Goal: Transaction & Acquisition: Purchase product/service

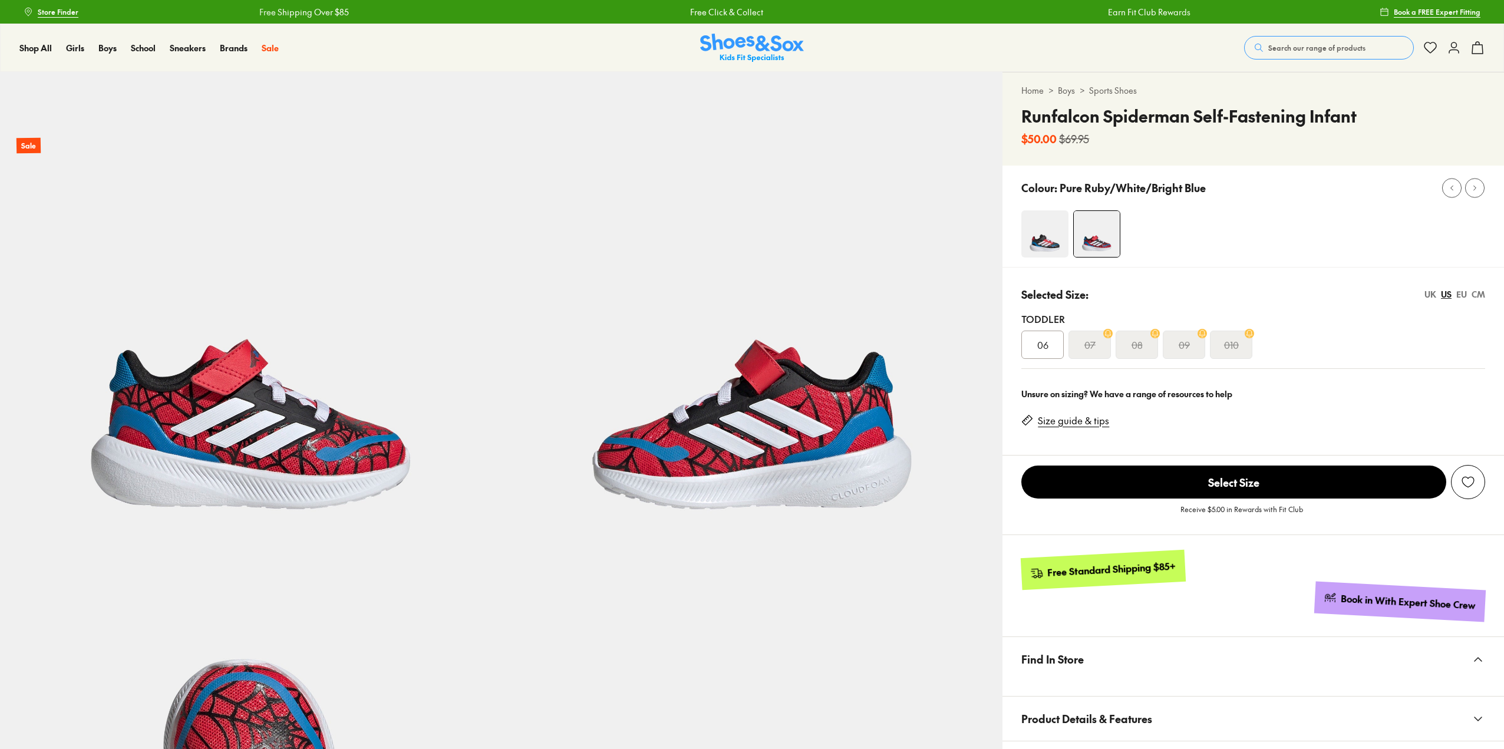
select select "*"
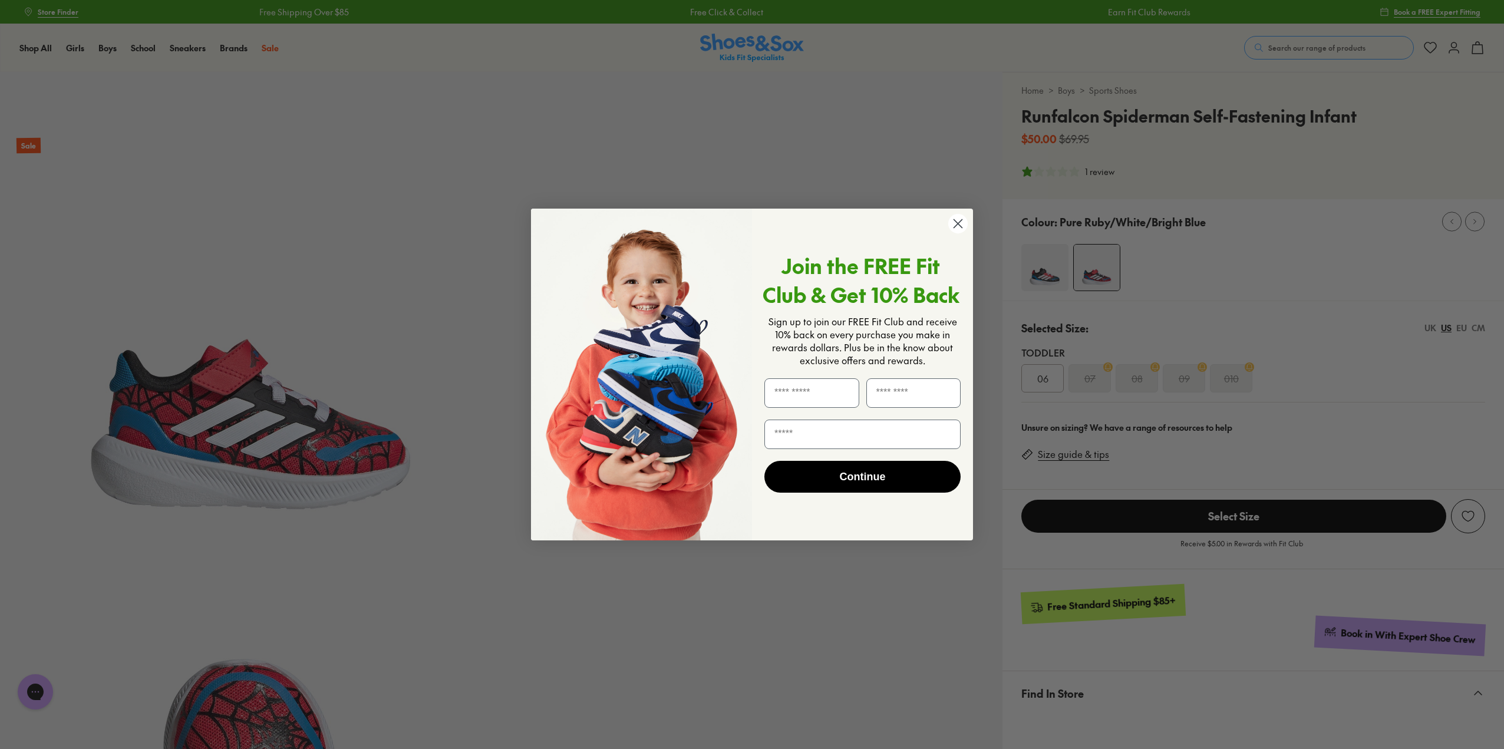
click at [960, 222] on icon "Close dialog" at bounding box center [958, 224] width 8 height 8
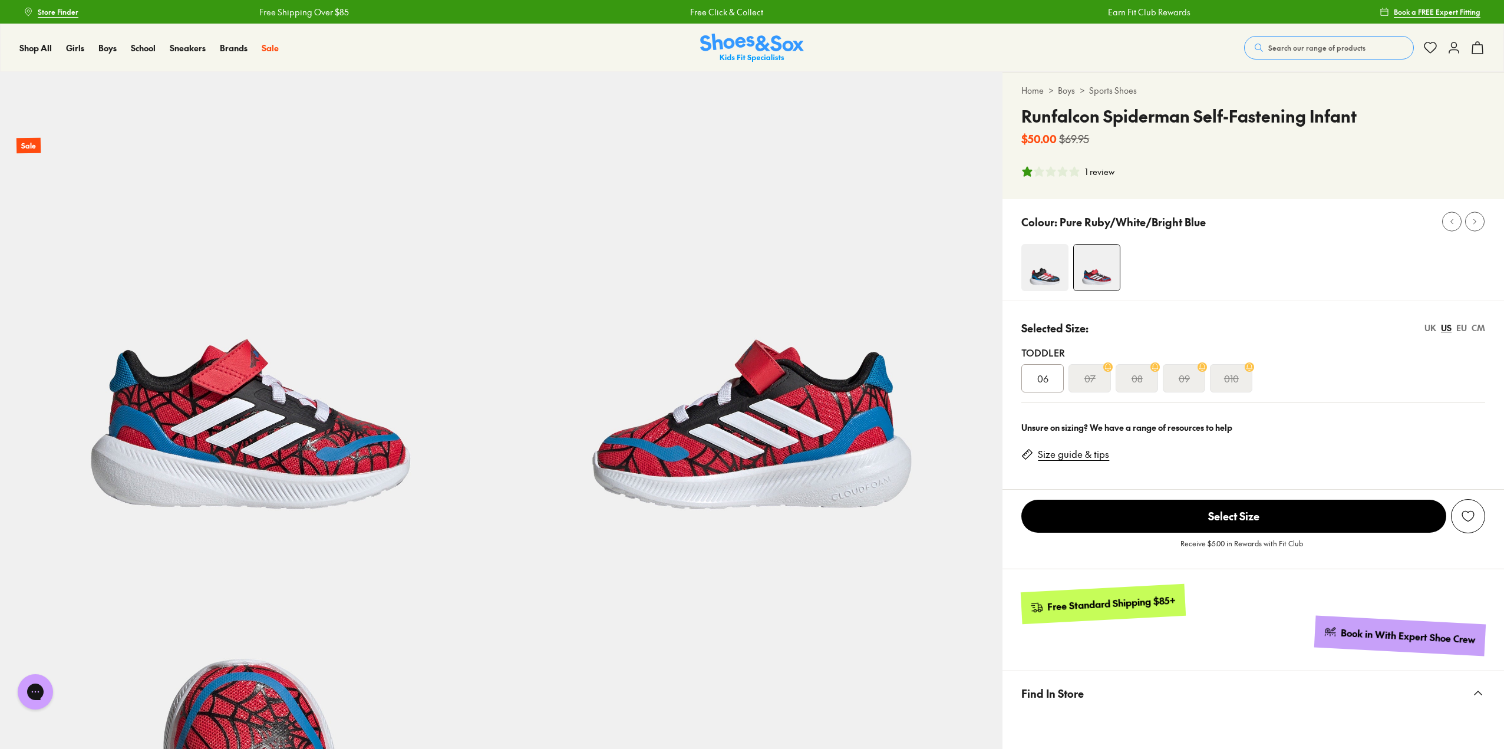
click at [1046, 263] on img at bounding box center [1044, 267] width 47 height 47
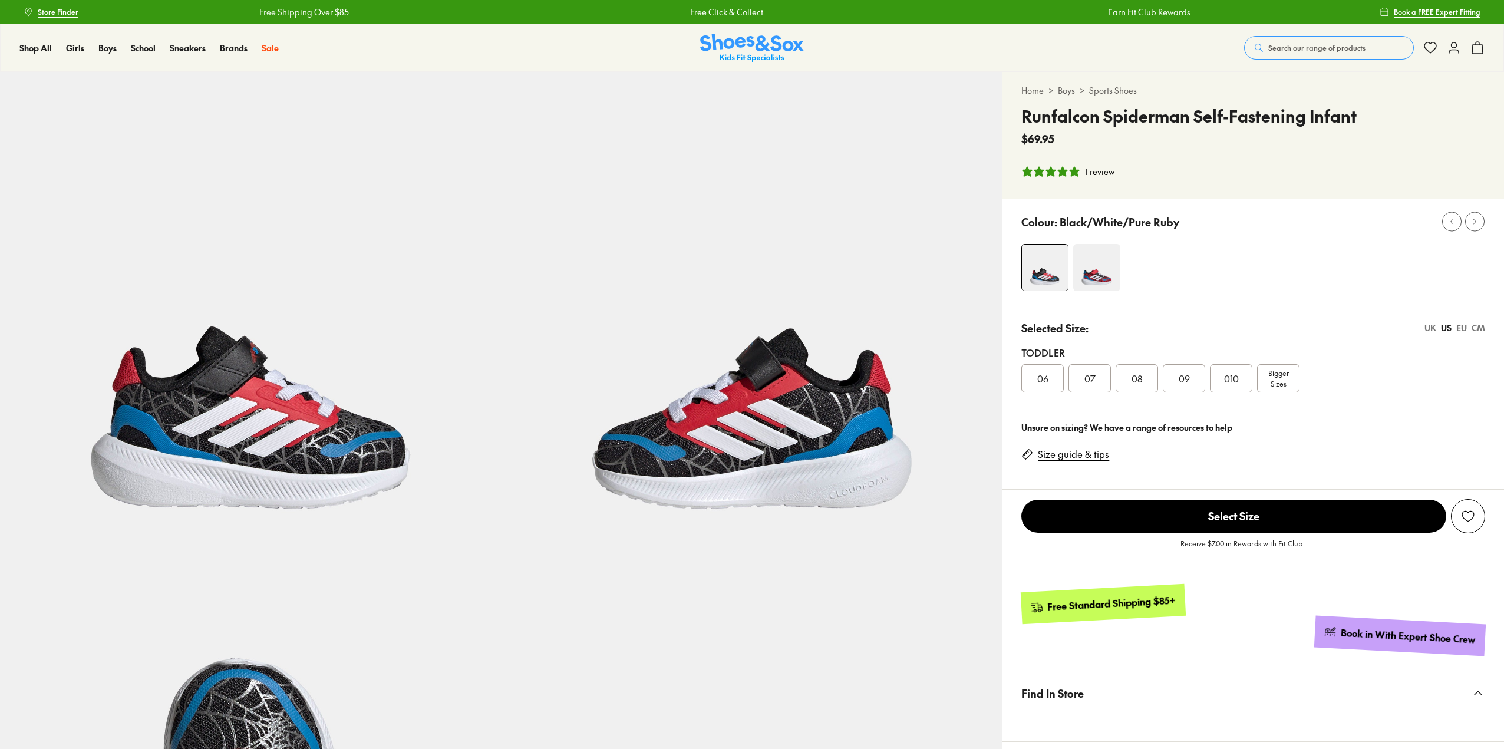
click at [1086, 237] on div "Colour: Black/White/Pure Ruby" at bounding box center [1254, 249] width 502 height 101
click at [1086, 283] on img at bounding box center [1096, 267] width 47 height 47
select select "*"
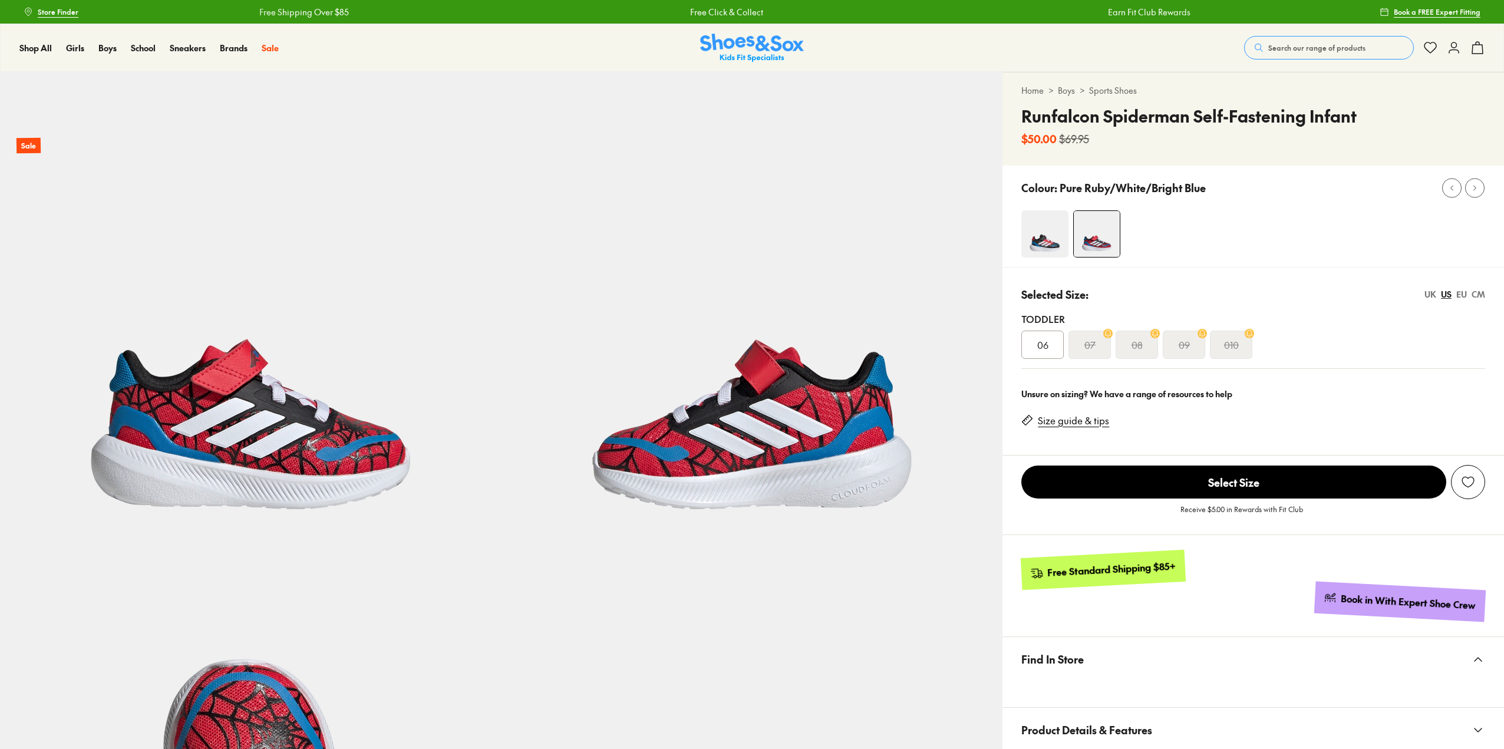
select select "*"
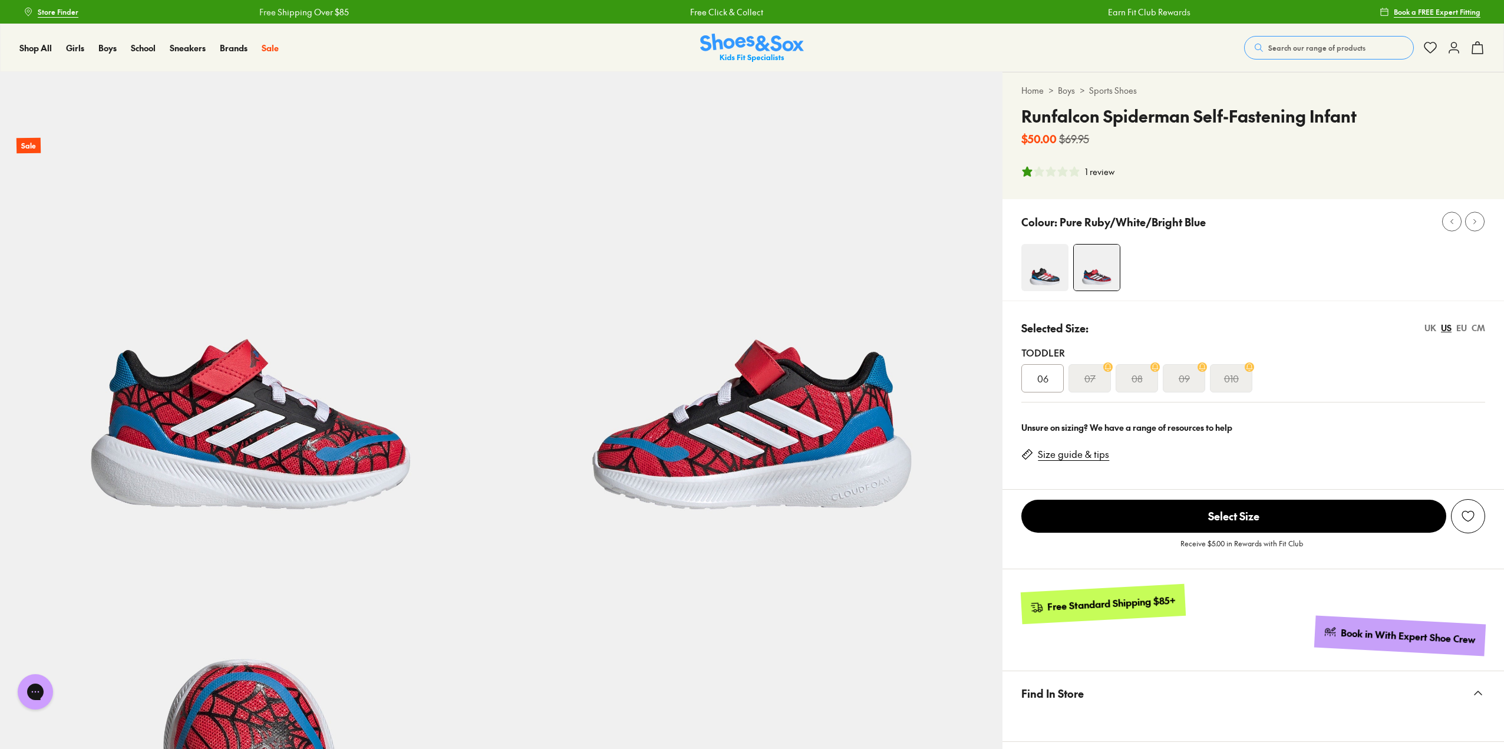
click at [1050, 272] on img at bounding box center [1044, 267] width 47 height 47
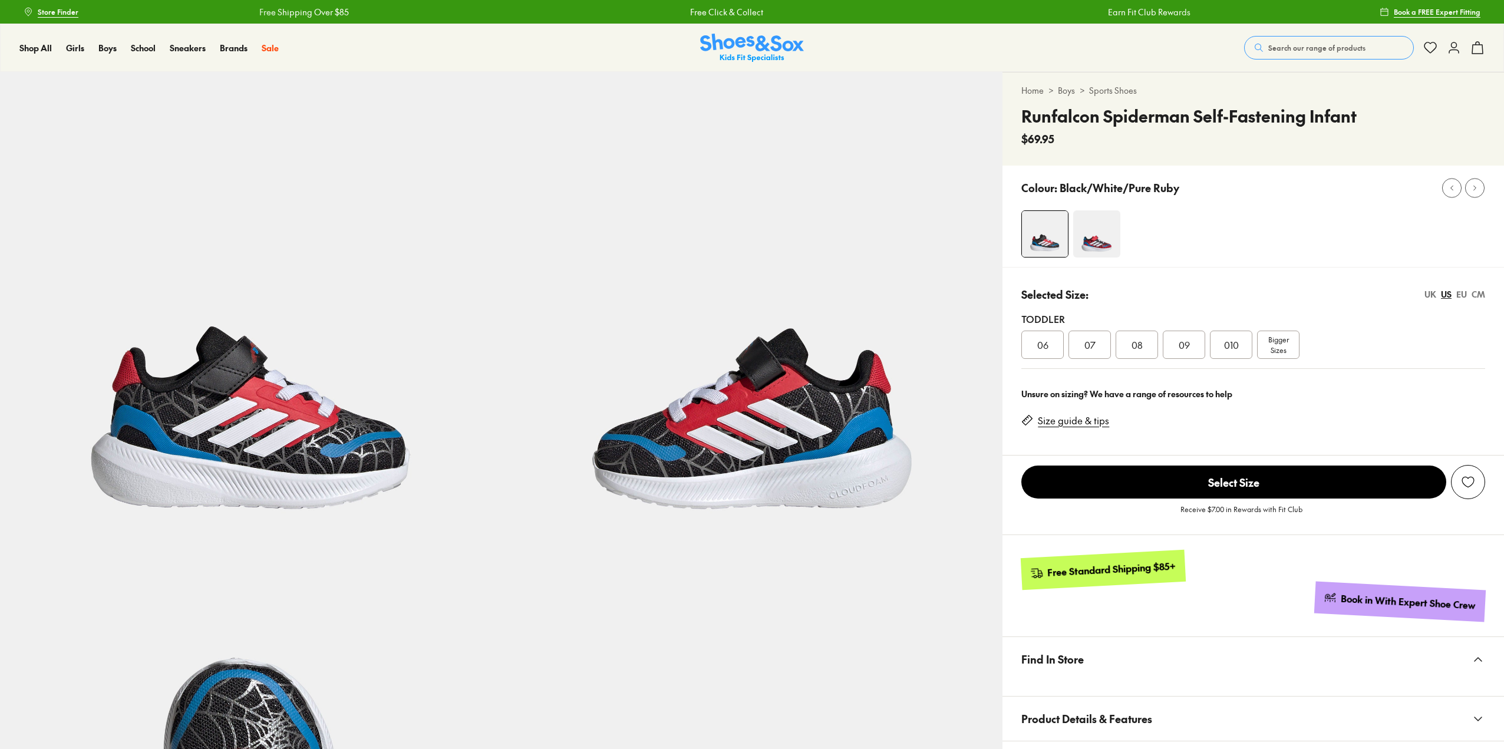
click at [1233, 347] on span "010" at bounding box center [1231, 345] width 15 height 14
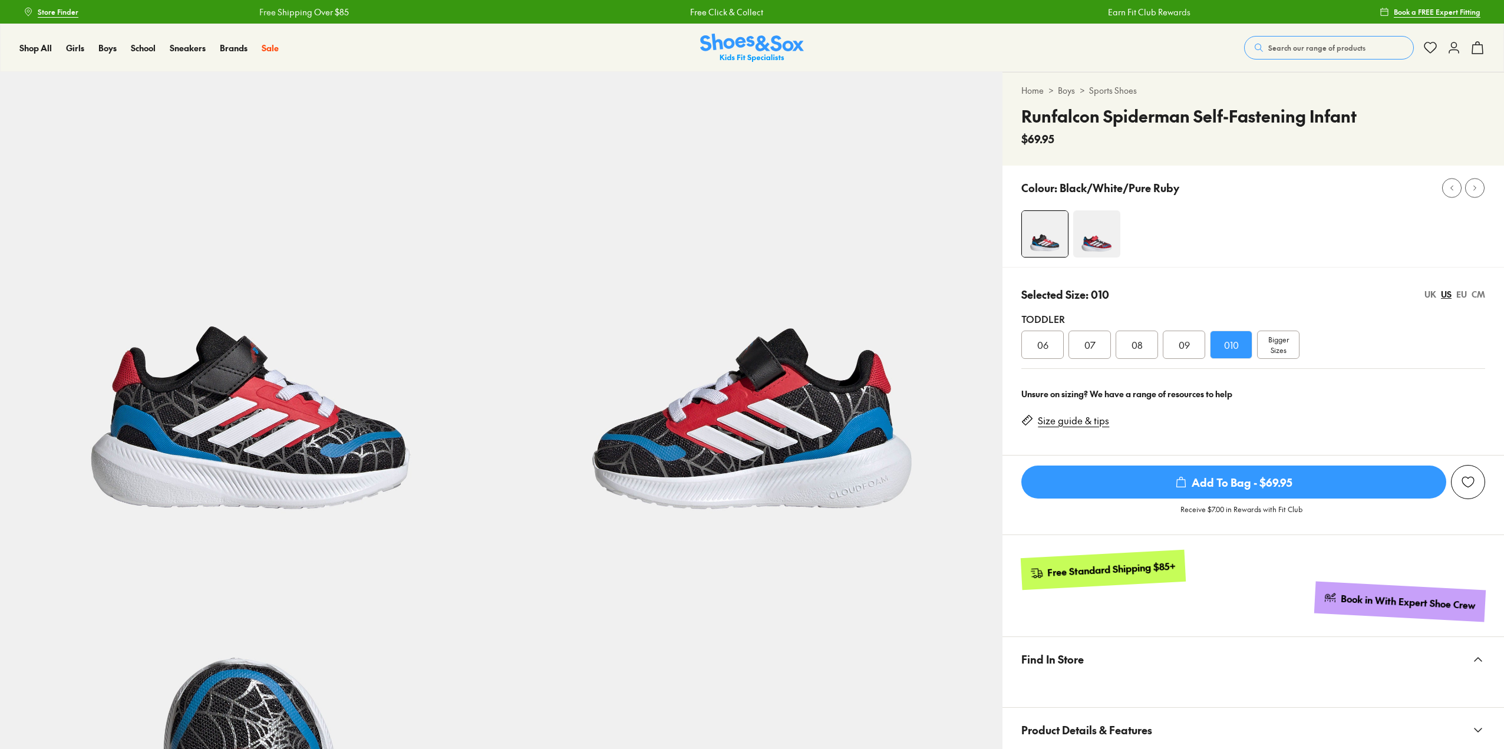
select select "*"
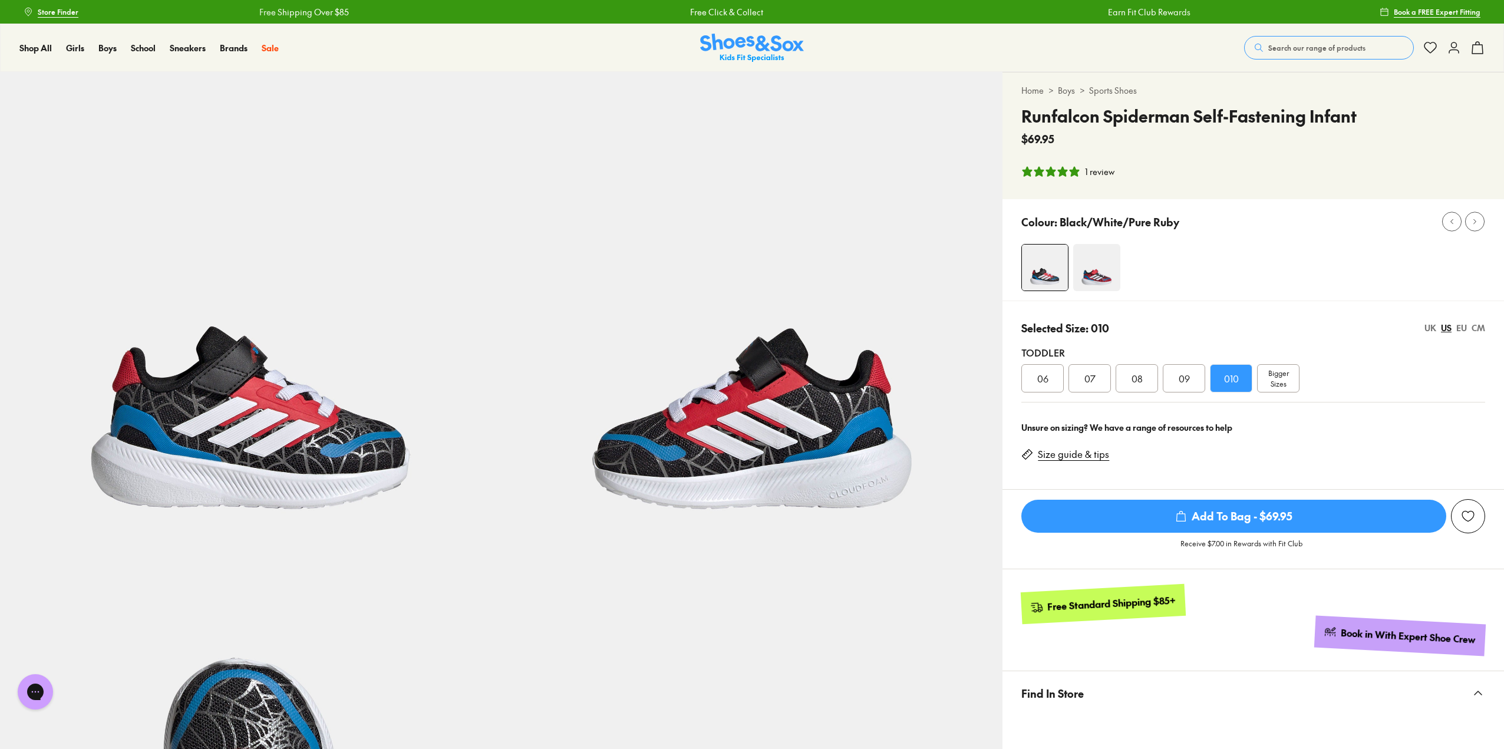
click at [1460, 329] on div "EU" at bounding box center [1462, 328] width 11 height 12
click at [1446, 329] on div "US" at bounding box center [1446, 328] width 11 height 12
click at [1462, 326] on div "EU" at bounding box center [1462, 328] width 11 height 12
click at [1449, 328] on div "US" at bounding box center [1446, 328] width 11 height 12
click at [1461, 328] on div "EU" at bounding box center [1462, 328] width 11 height 12
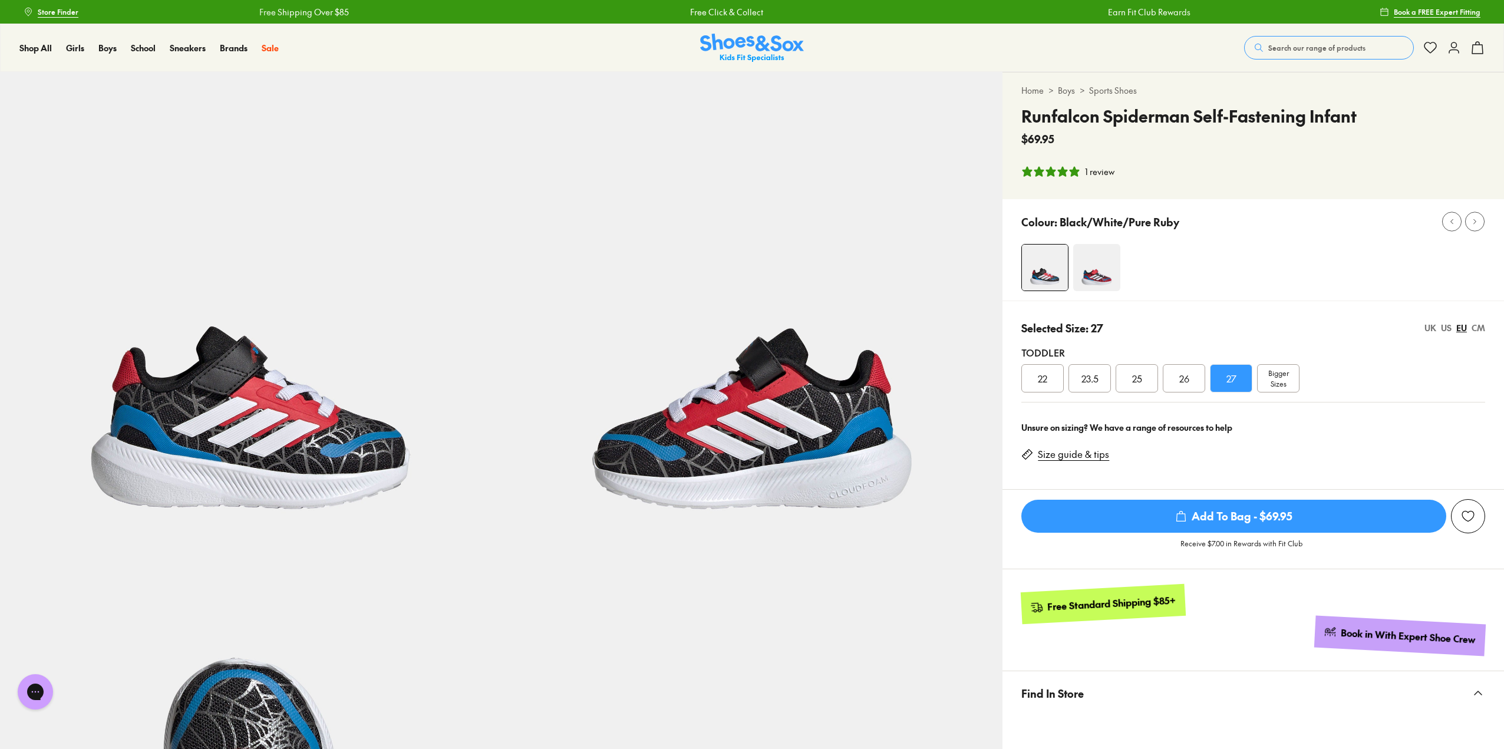
click at [1443, 327] on div "US" at bounding box center [1446, 328] width 11 height 12
click at [1462, 328] on div "EU" at bounding box center [1462, 328] width 11 height 12
click at [1451, 328] on div "US" at bounding box center [1446, 328] width 11 height 12
click at [1465, 328] on div "EU" at bounding box center [1462, 328] width 11 height 12
click at [1446, 327] on div "US" at bounding box center [1446, 328] width 11 height 12
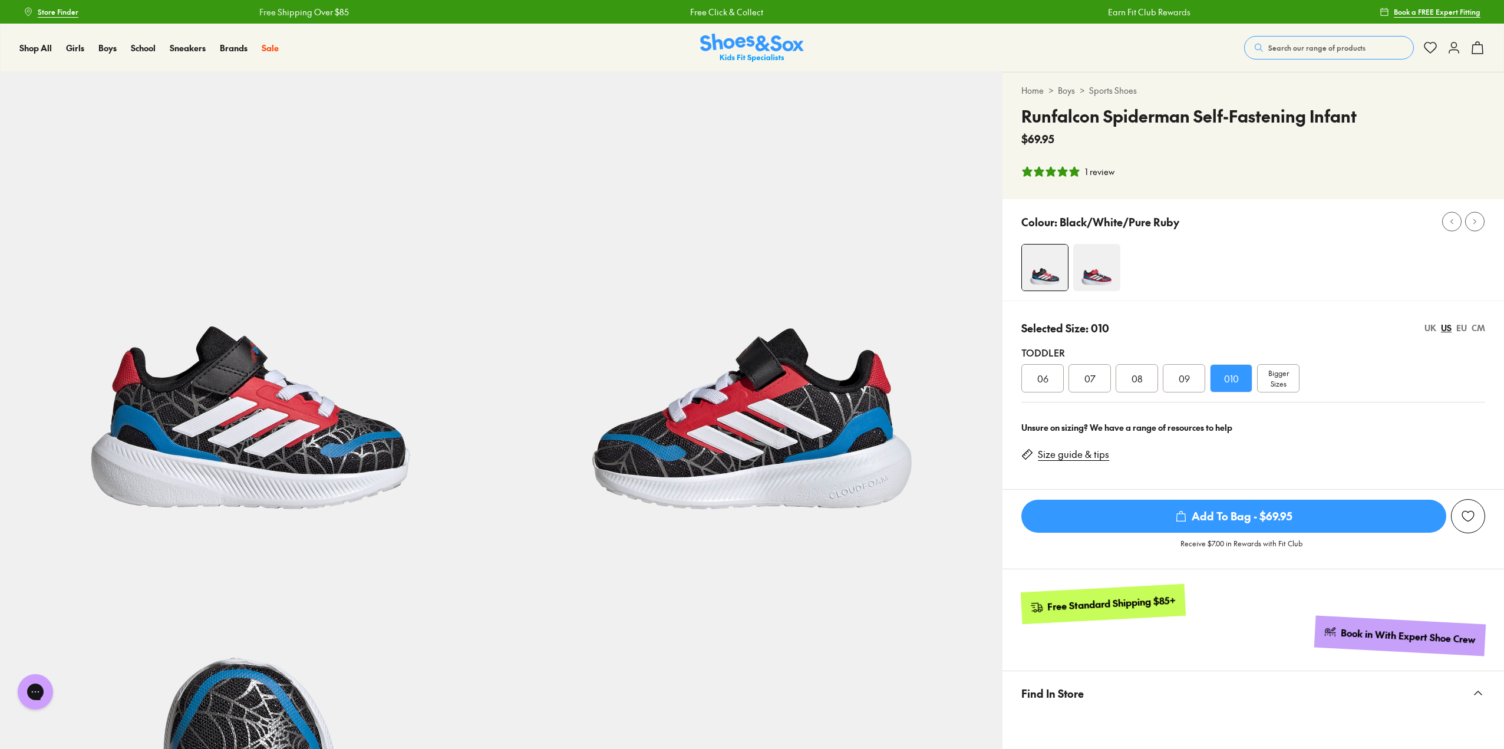
click at [1458, 324] on div "EU" at bounding box center [1462, 328] width 11 height 12
click at [1208, 370] on div "22 23.5 25 26 27 Bigger Sizes" at bounding box center [1253, 378] width 464 height 28
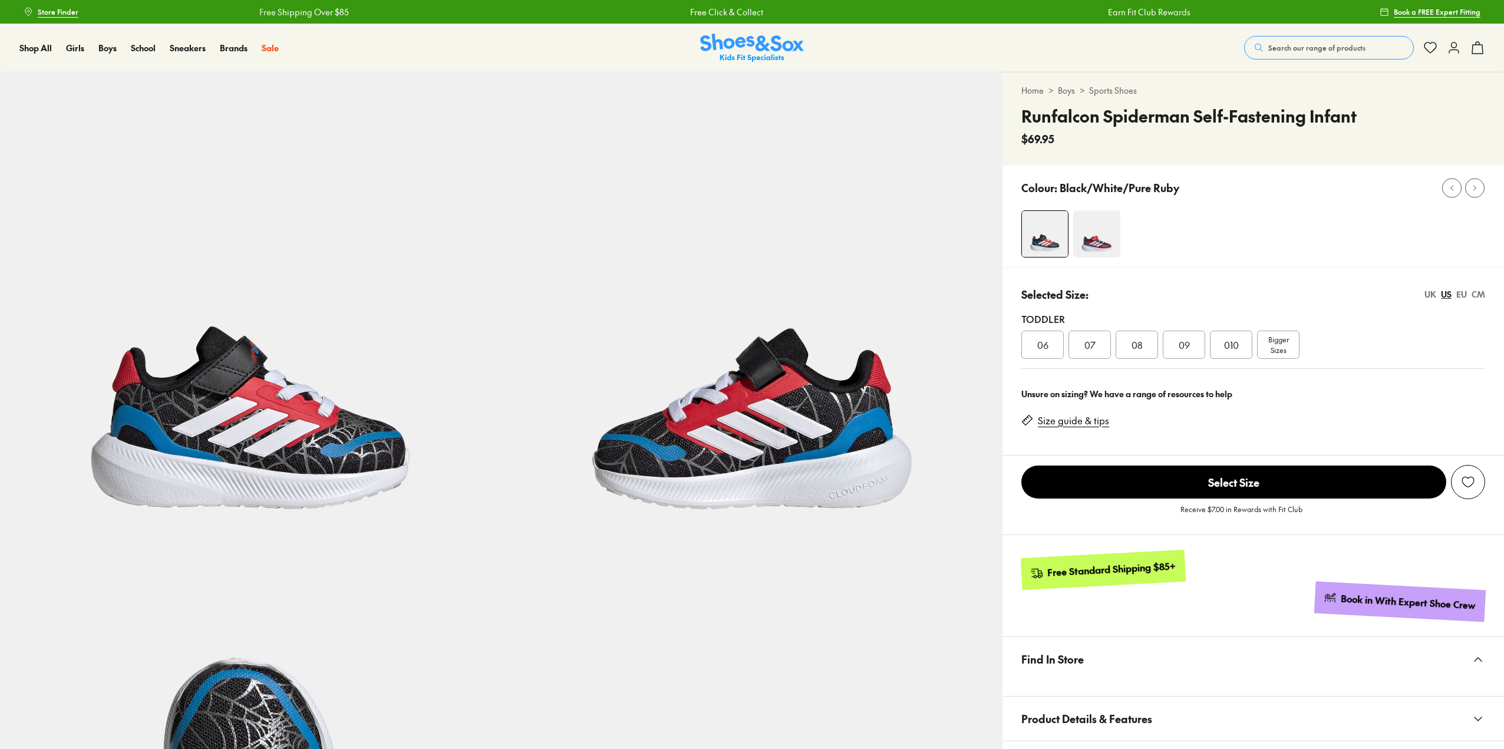
select select "*"
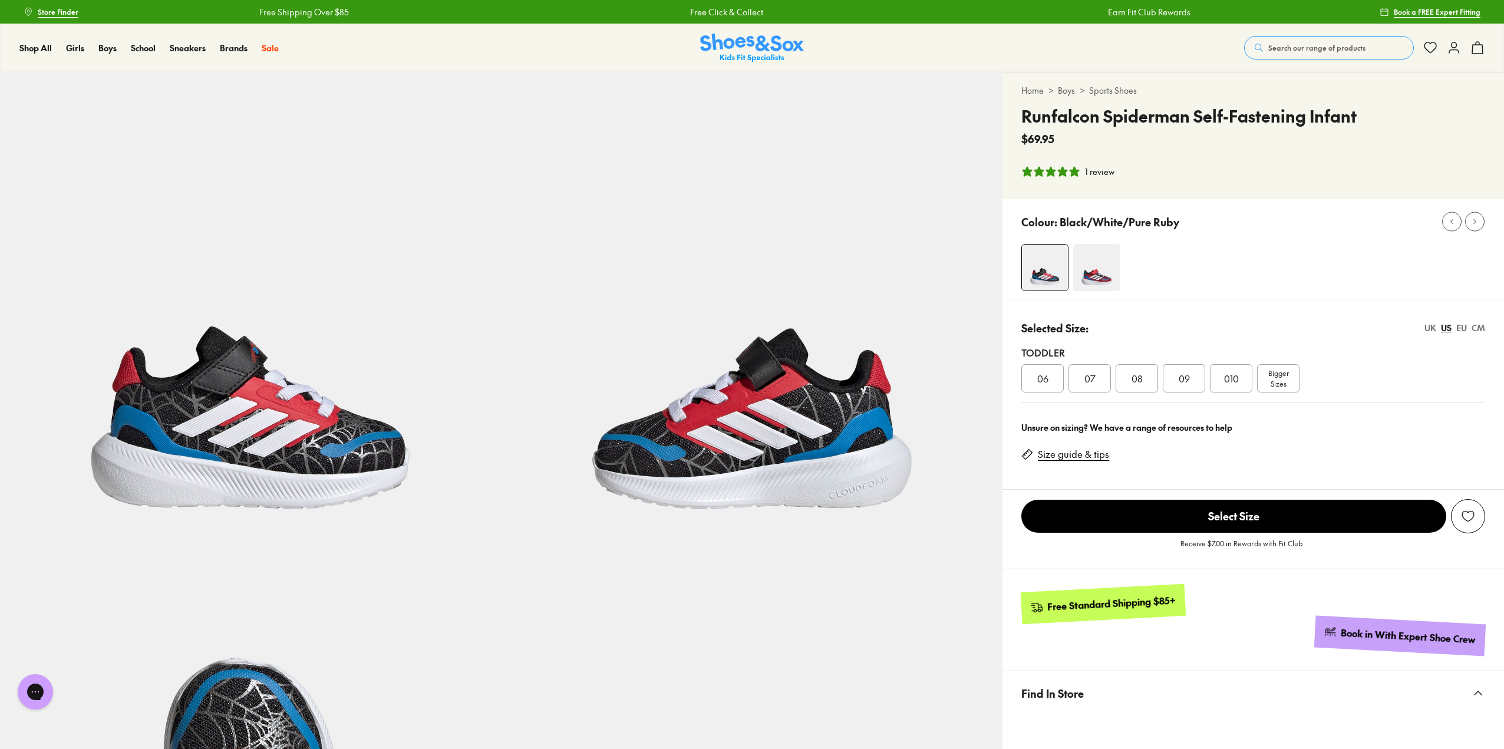
click at [1239, 375] on div "010" at bounding box center [1231, 378] width 42 height 28
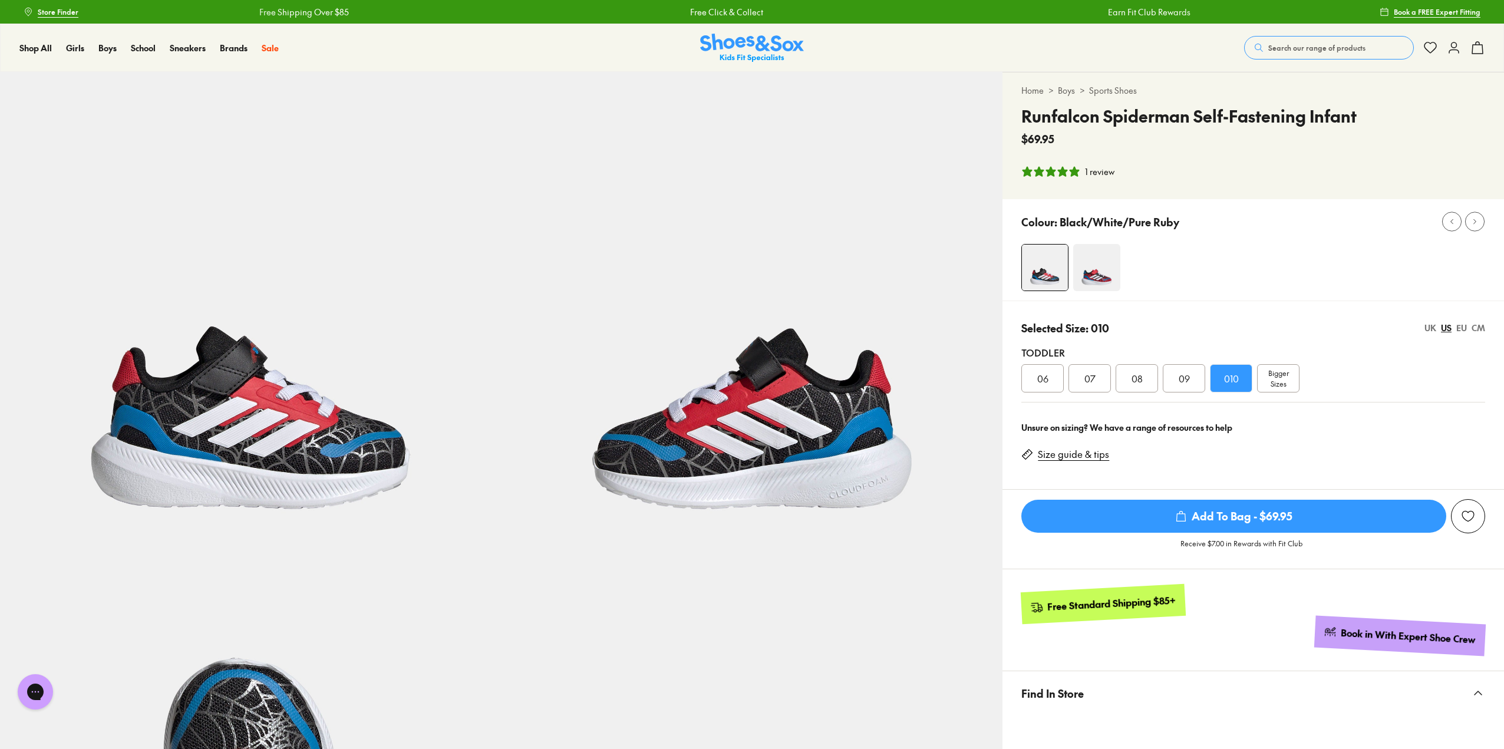
click at [1272, 522] on span "Add To Bag - $69.95" at bounding box center [1233, 516] width 425 height 33
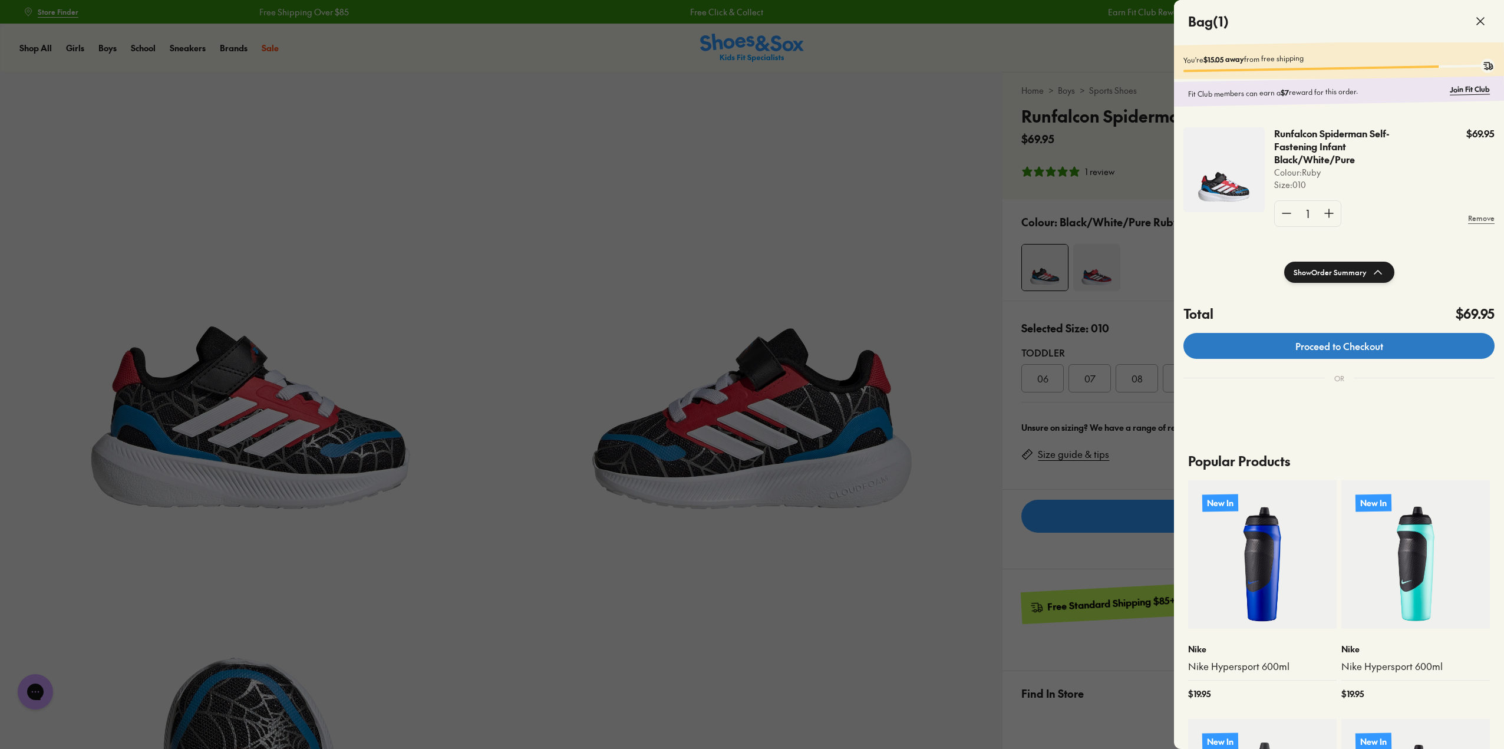
click at [1336, 346] on link "Proceed to Checkout" at bounding box center [1339, 346] width 311 height 26
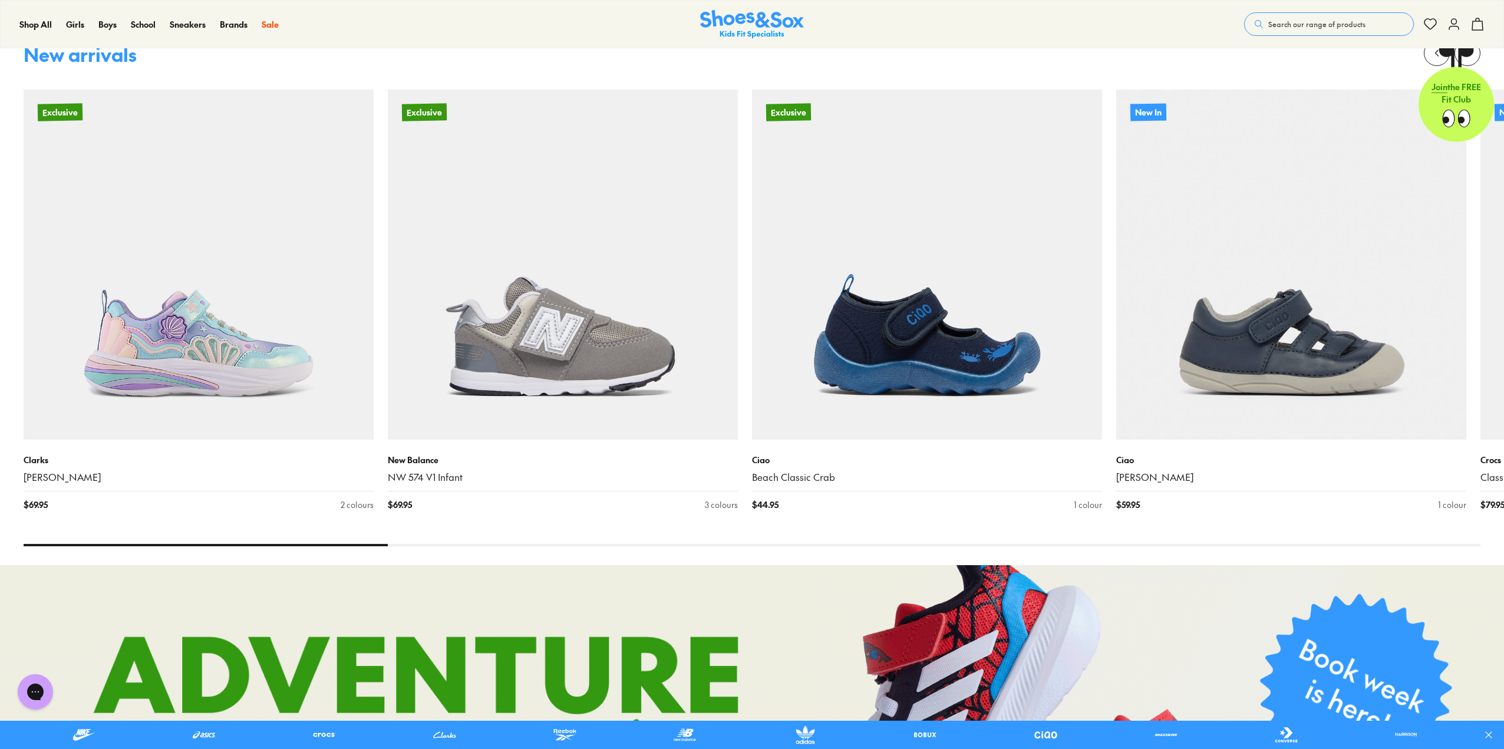
scroll to position [1238, 0]
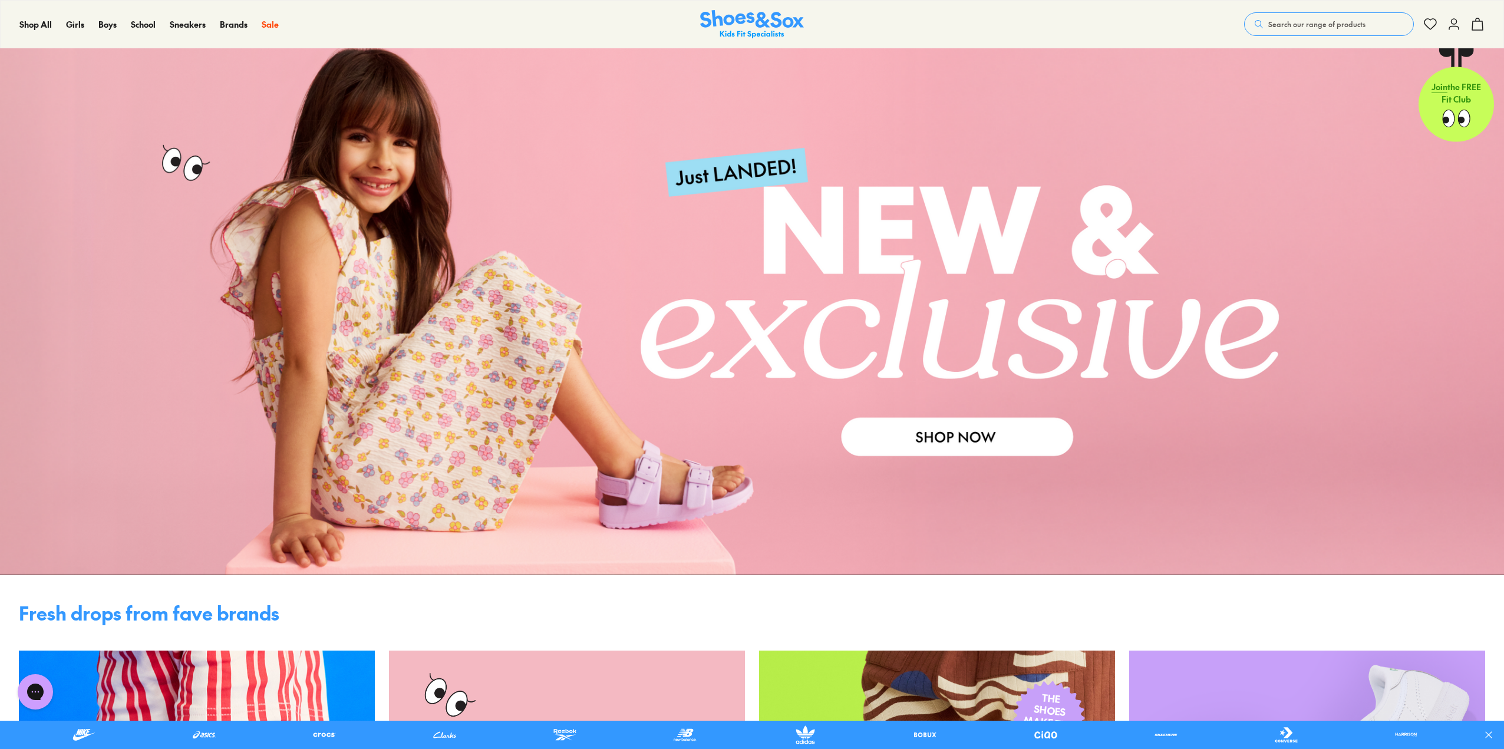
scroll to position [0, 0]
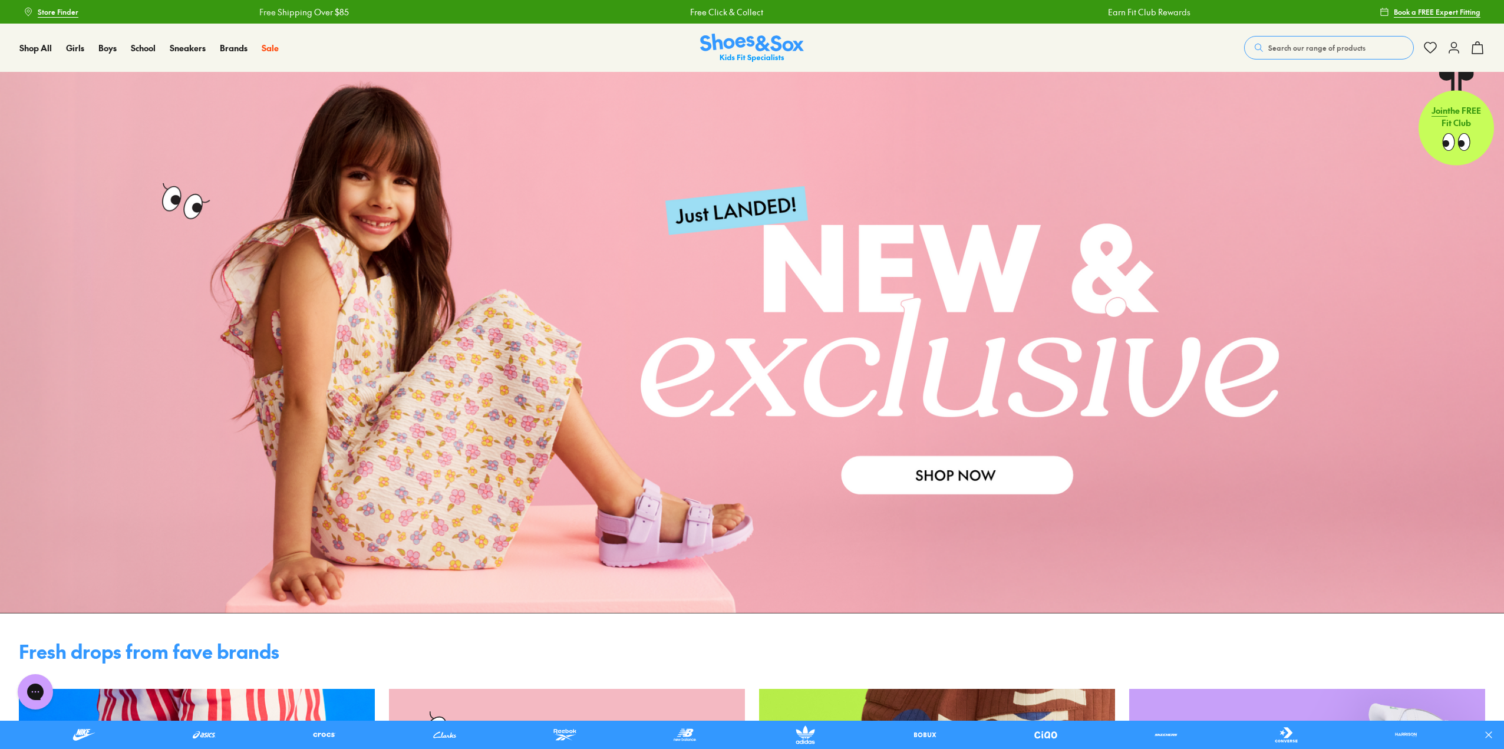
click at [1329, 46] on span "Search our range of products" at bounding box center [1316, 47] width 97 height 11
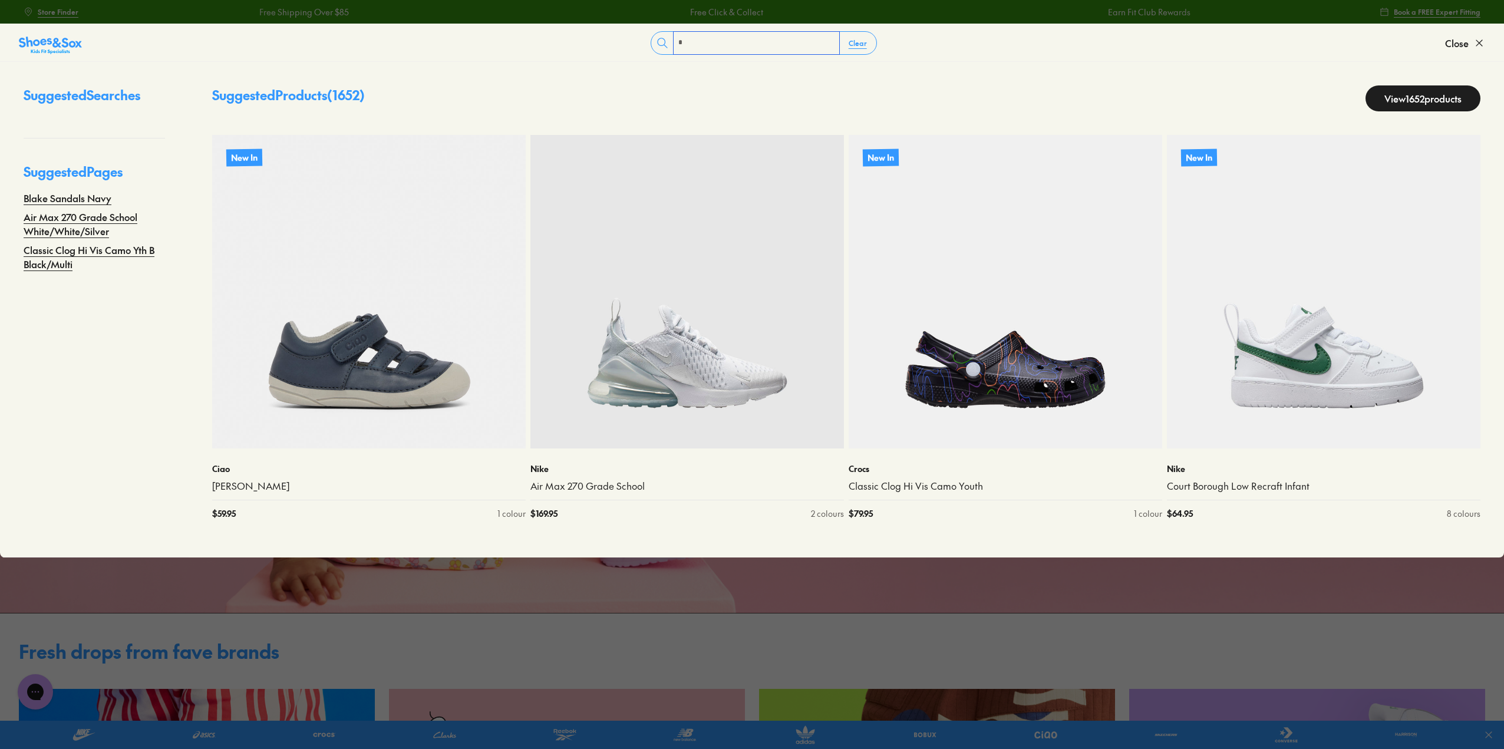
click at [776, 41] on input "text" at bounding box center [757, 43] width 166 height 22
type input "*****"
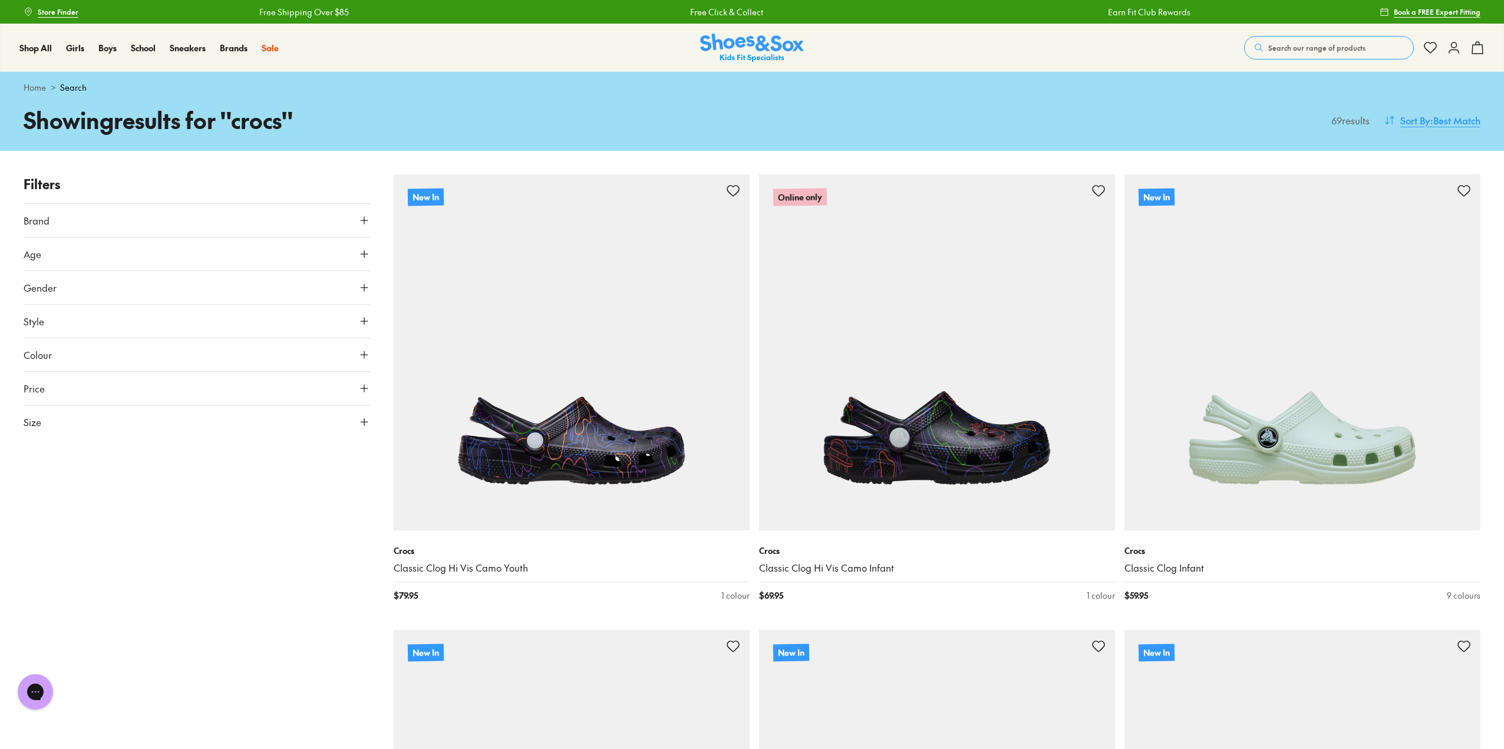
click at [1441, 117] on span ": Best Match" at bounding box center [1456, 120] width 50 height 14
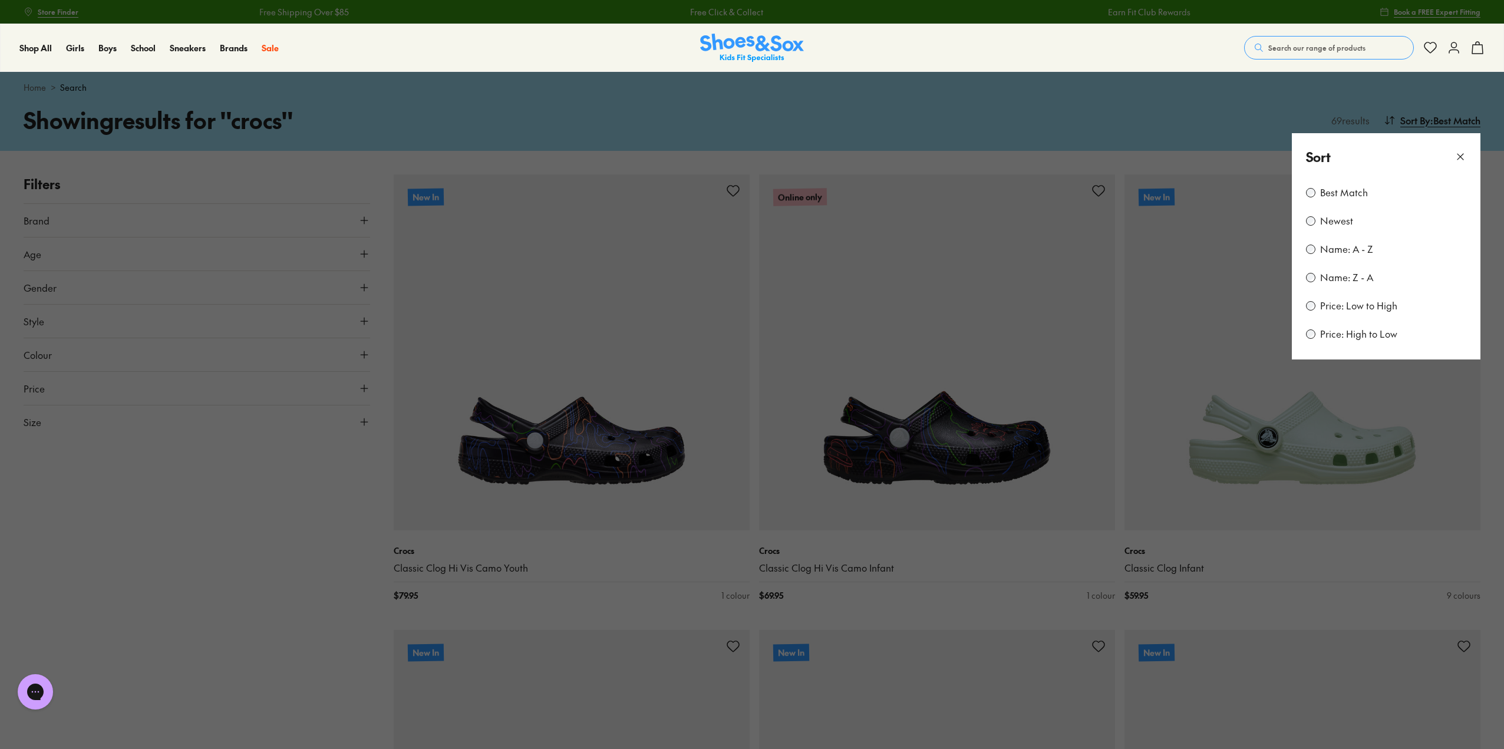
click at [1354, 312] on div "Price: Low to High" at bounding box center [1386, 306] width 160 height 14
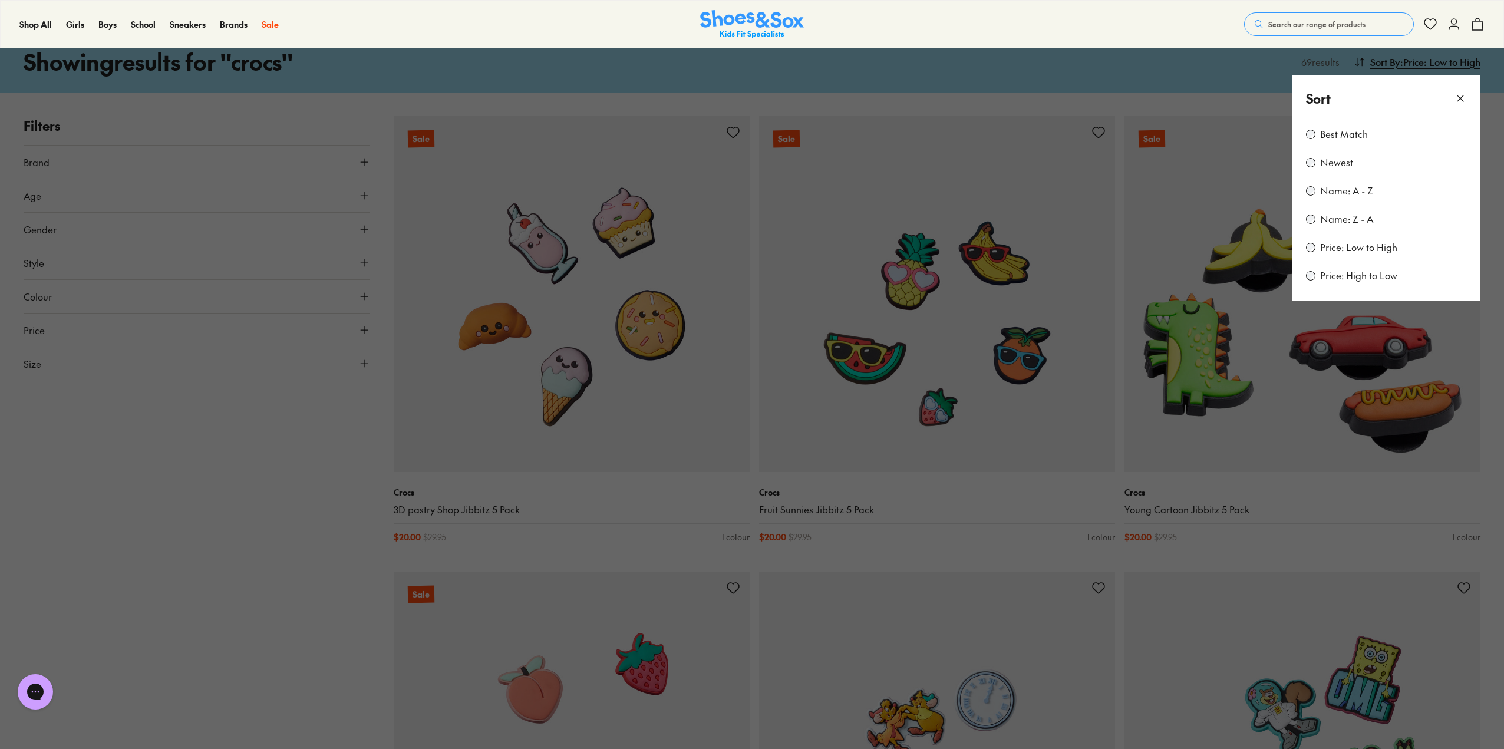
click at [1191, 69] on button at bounding box center [752, 374] width 1504 height 749
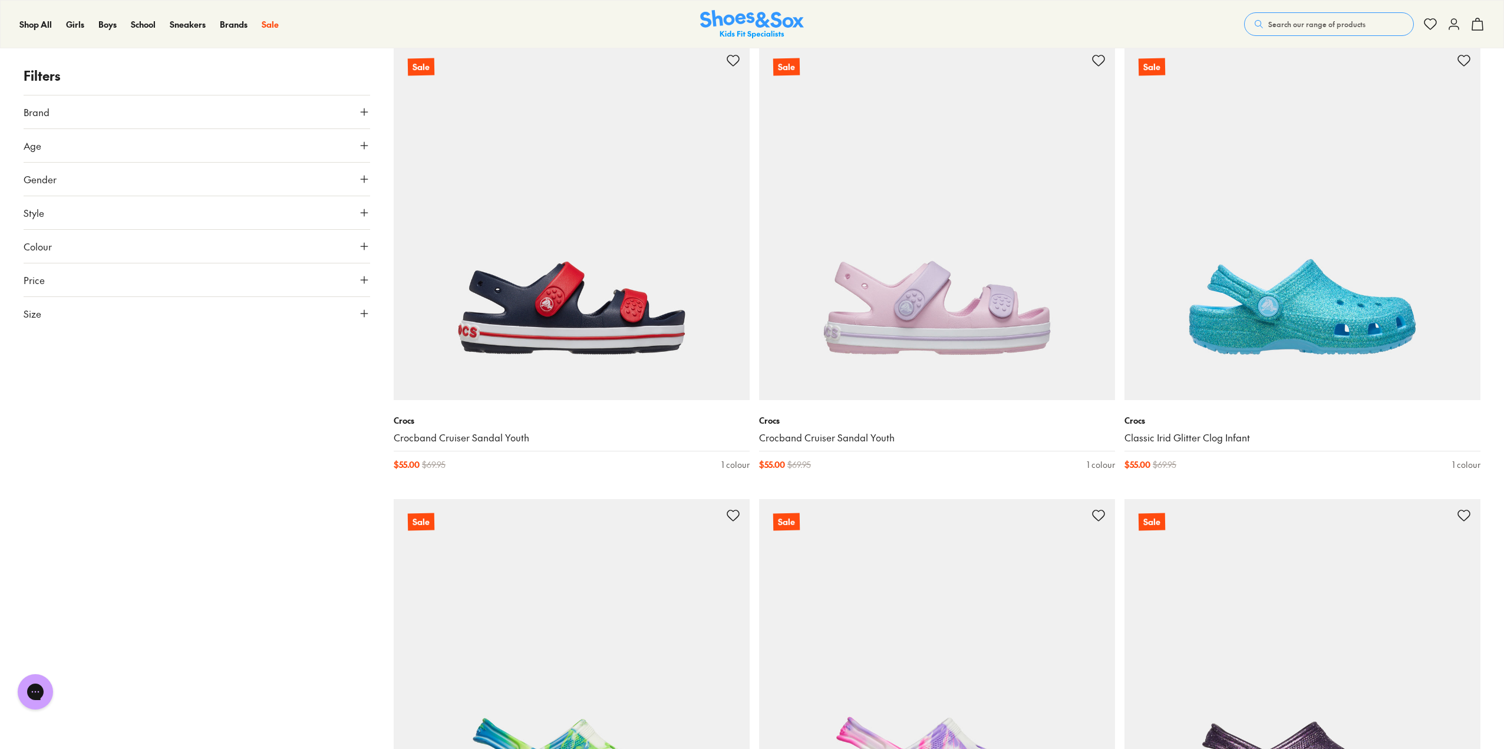
scroll to position [2593, 0]
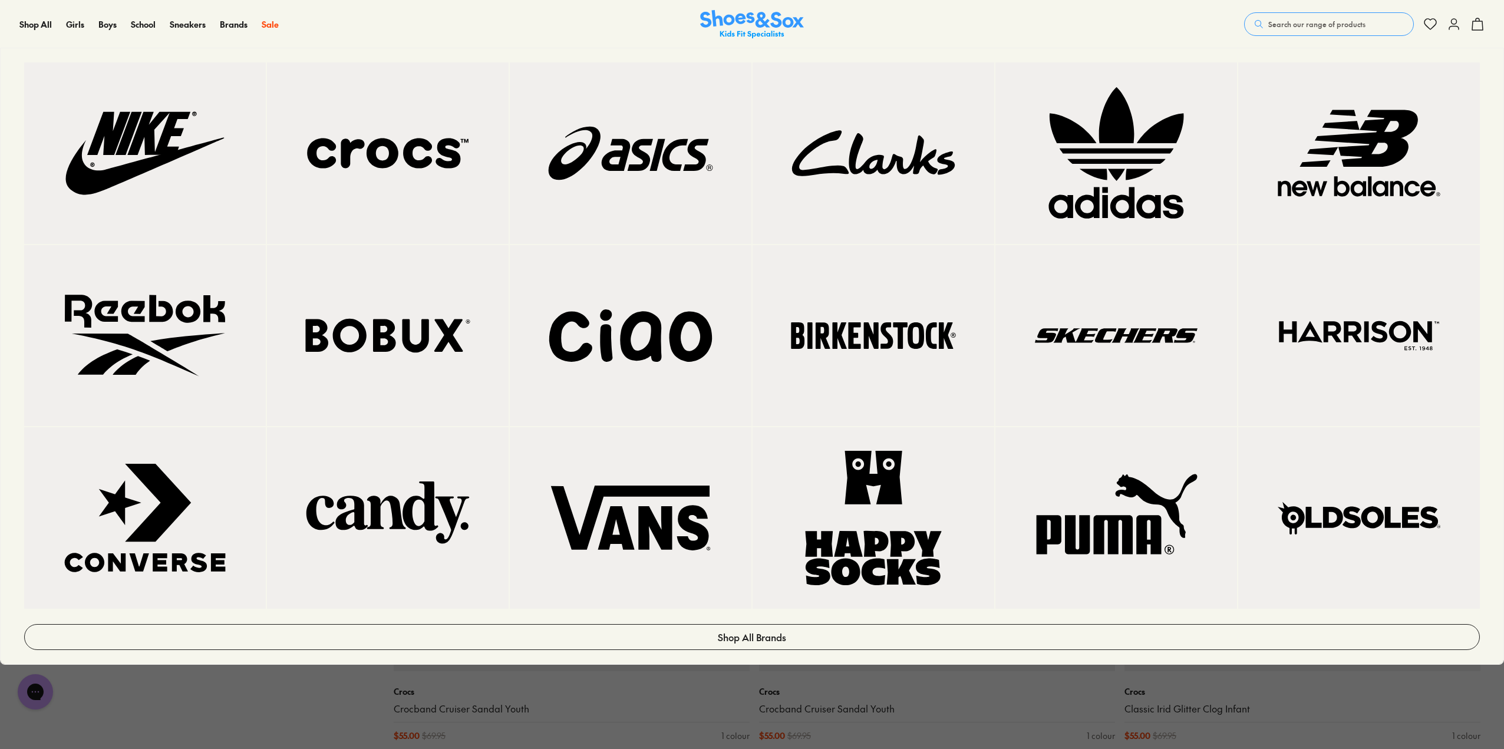
click at [256, 24] on div "Brands Shop All Brands" at bounding box center [241, 24] width 42 height 47
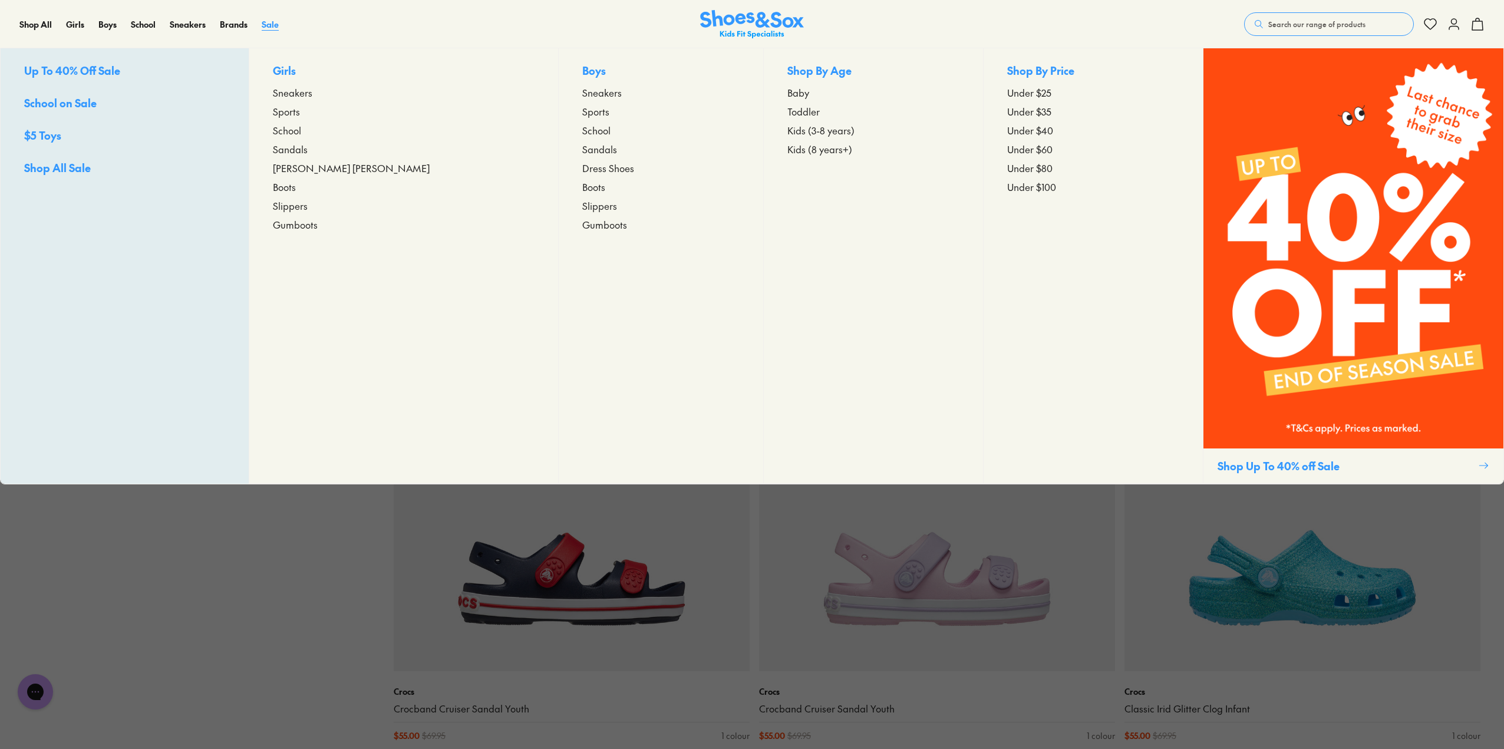
click at [268, 24] on span "Sale" at bounding box center [270, 24] width 17 height 12
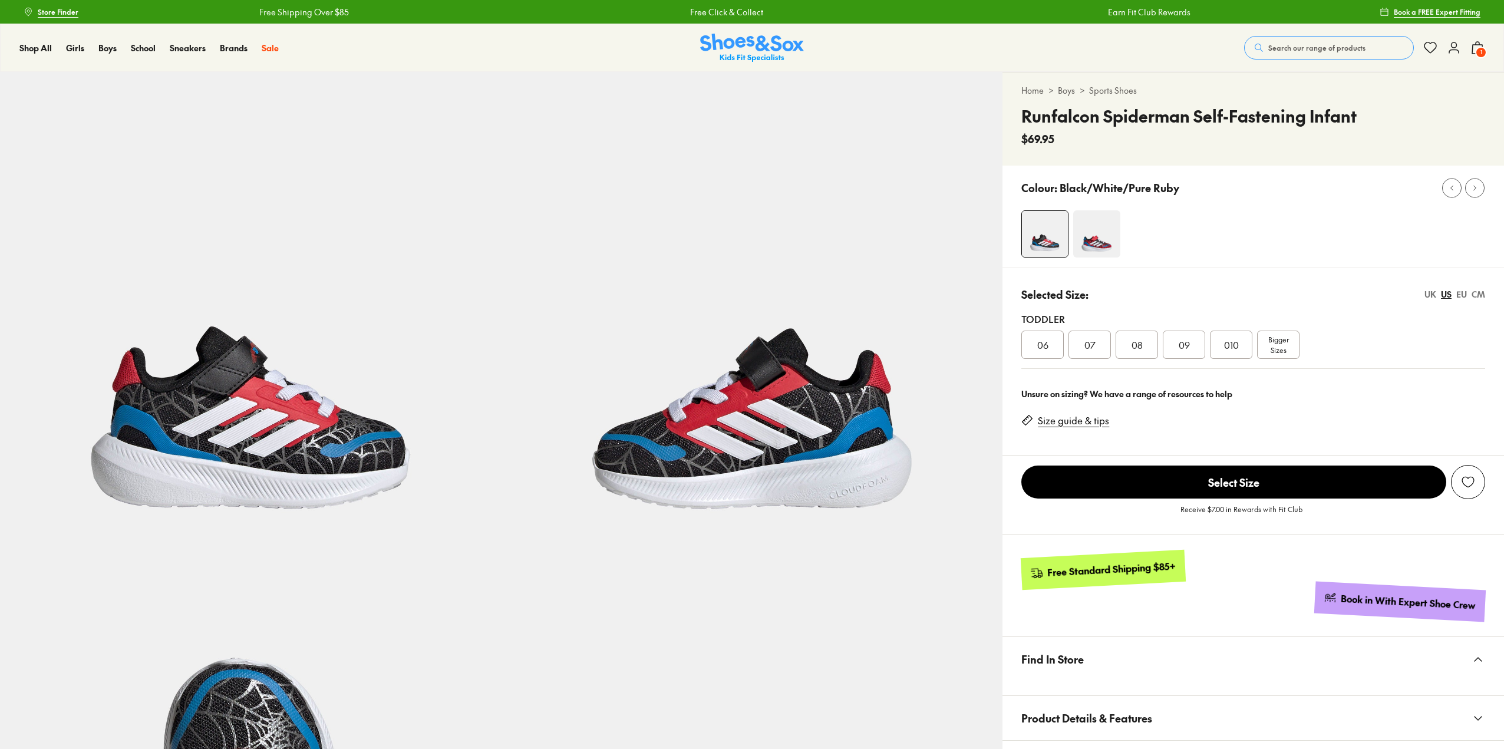
click at [1486, 48] on span "1" at bounding box center [1481, 53] width 12 height 12
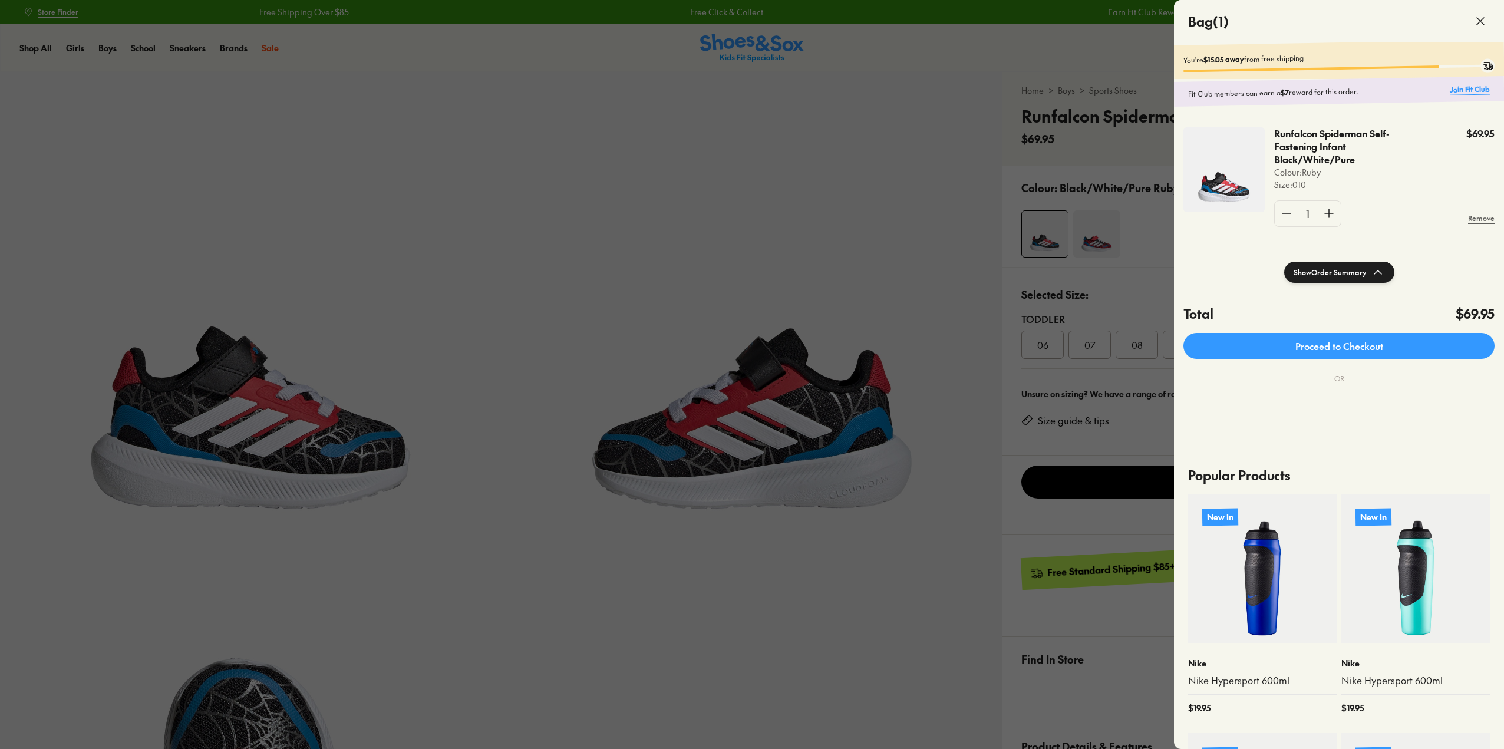
select select "*"
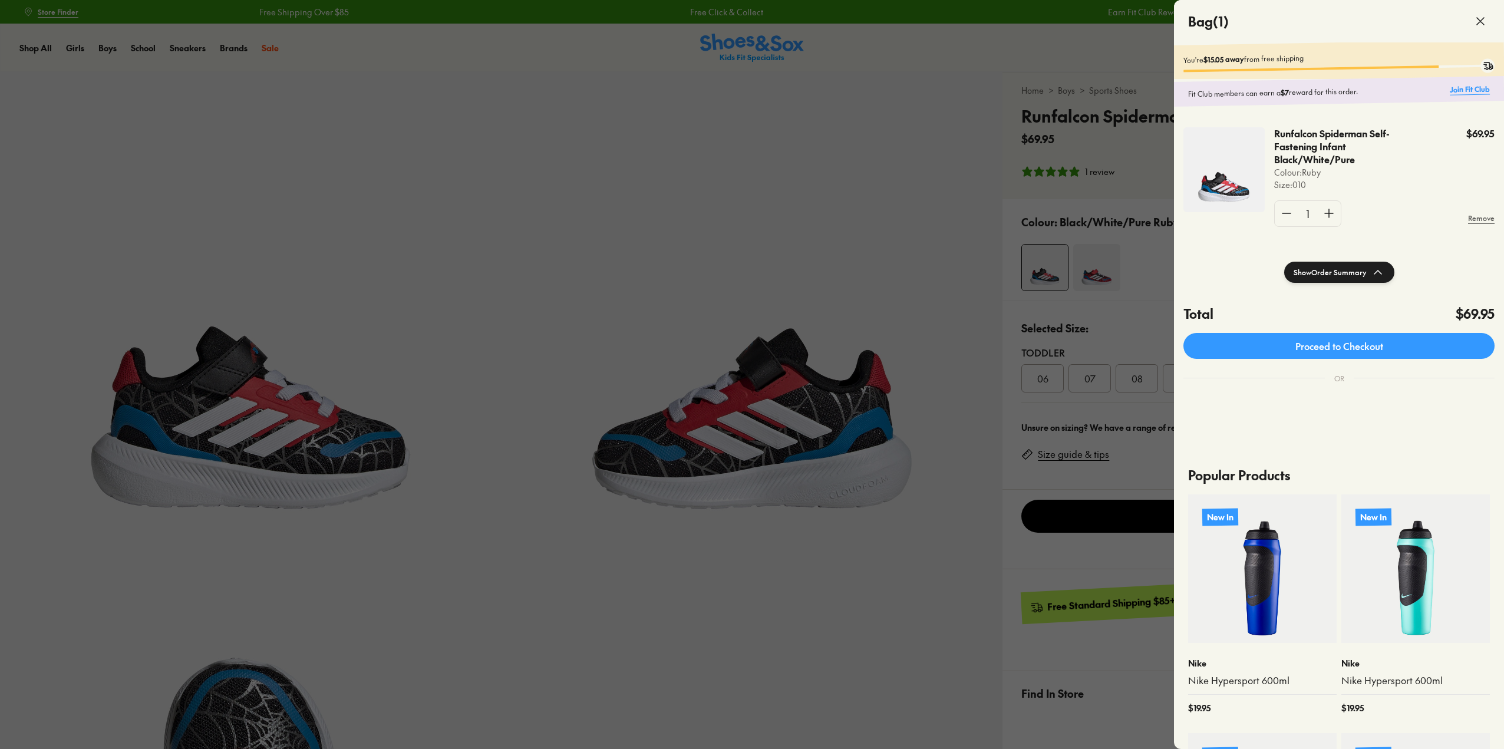
click at [1455, 88] on link "Join Fit Club" at bounding box center [1470, 89] width 40 height 11
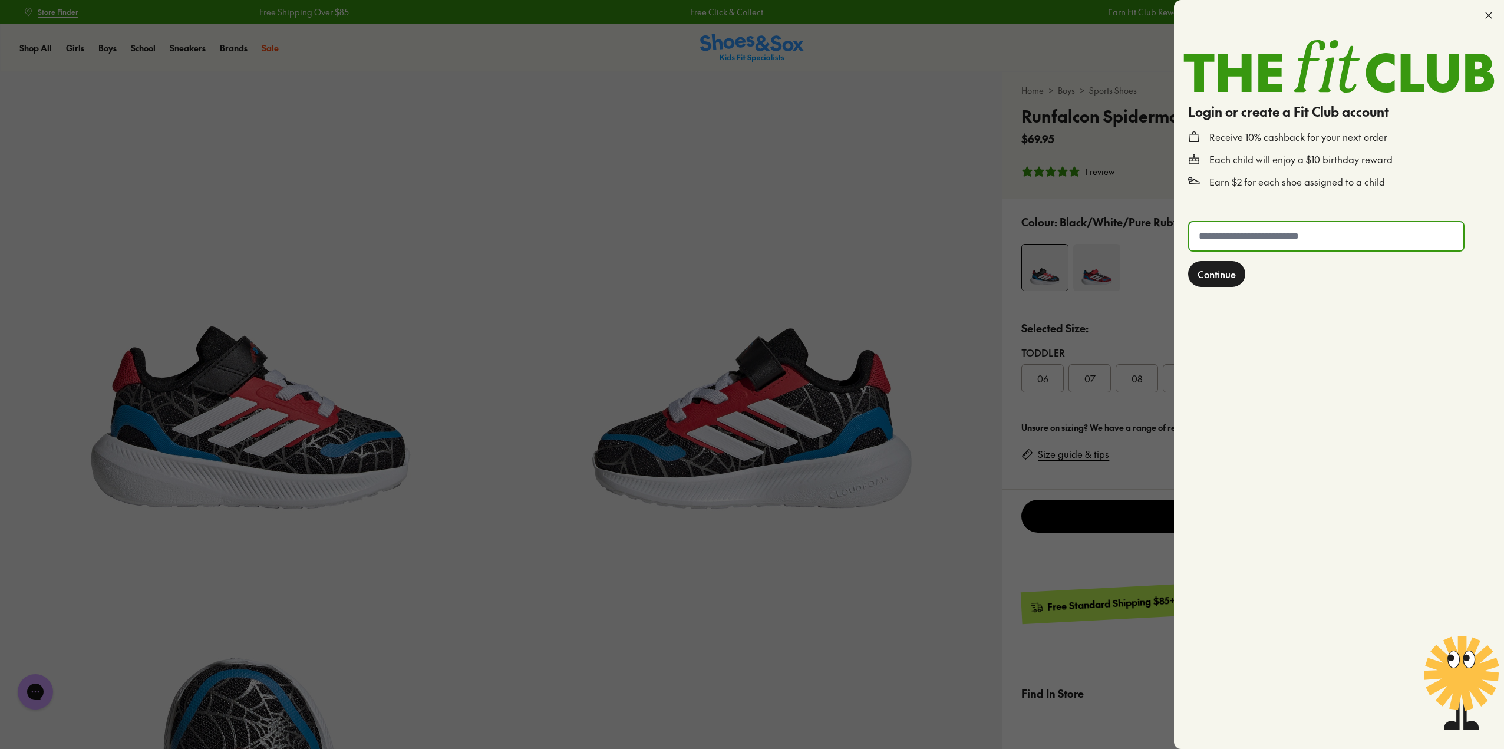
click at [1313, 236] on input "text" at bounding box center [1326, 236] width 274 height 28
type input "**********"
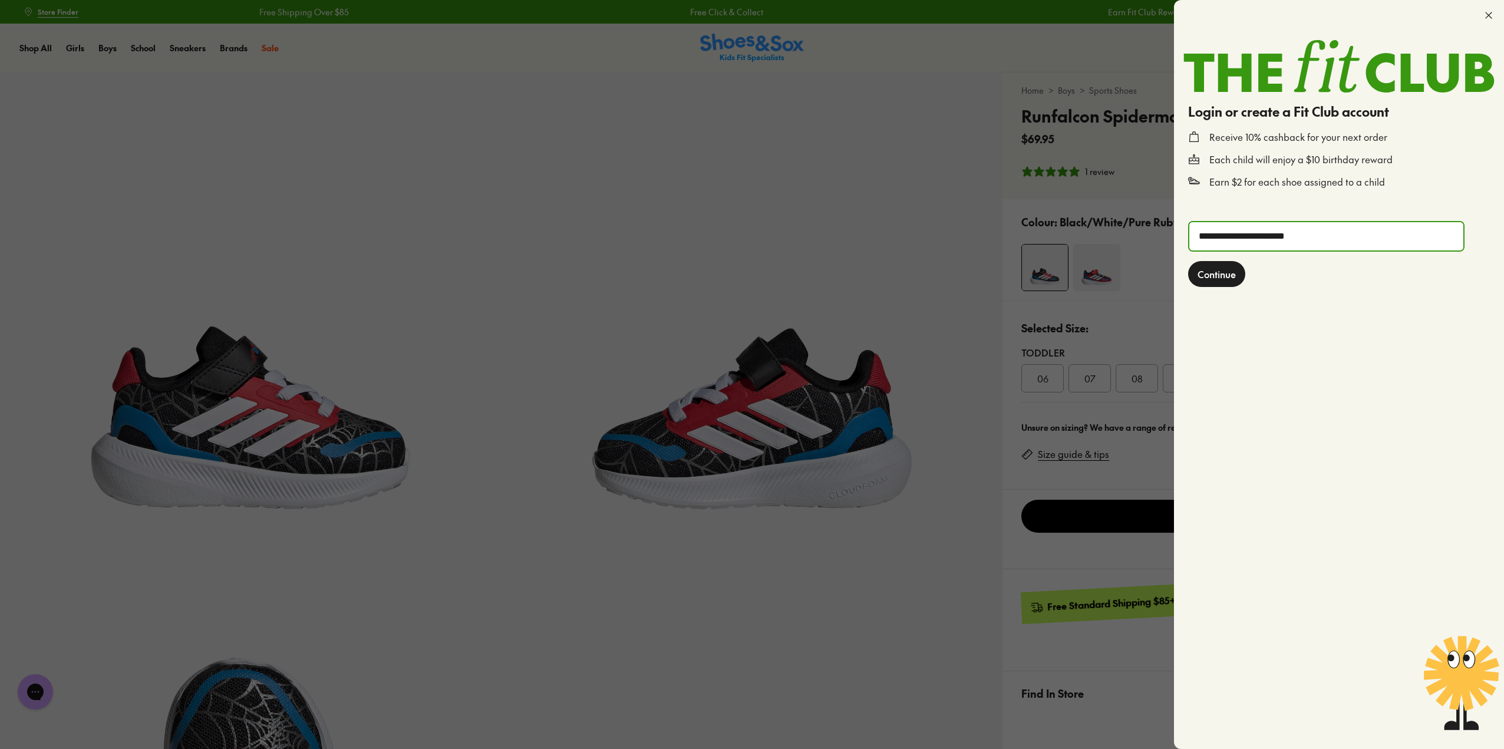
click at [1207, 281] on span "Continue" at bounding box center [1217, 274] width 38 height 14
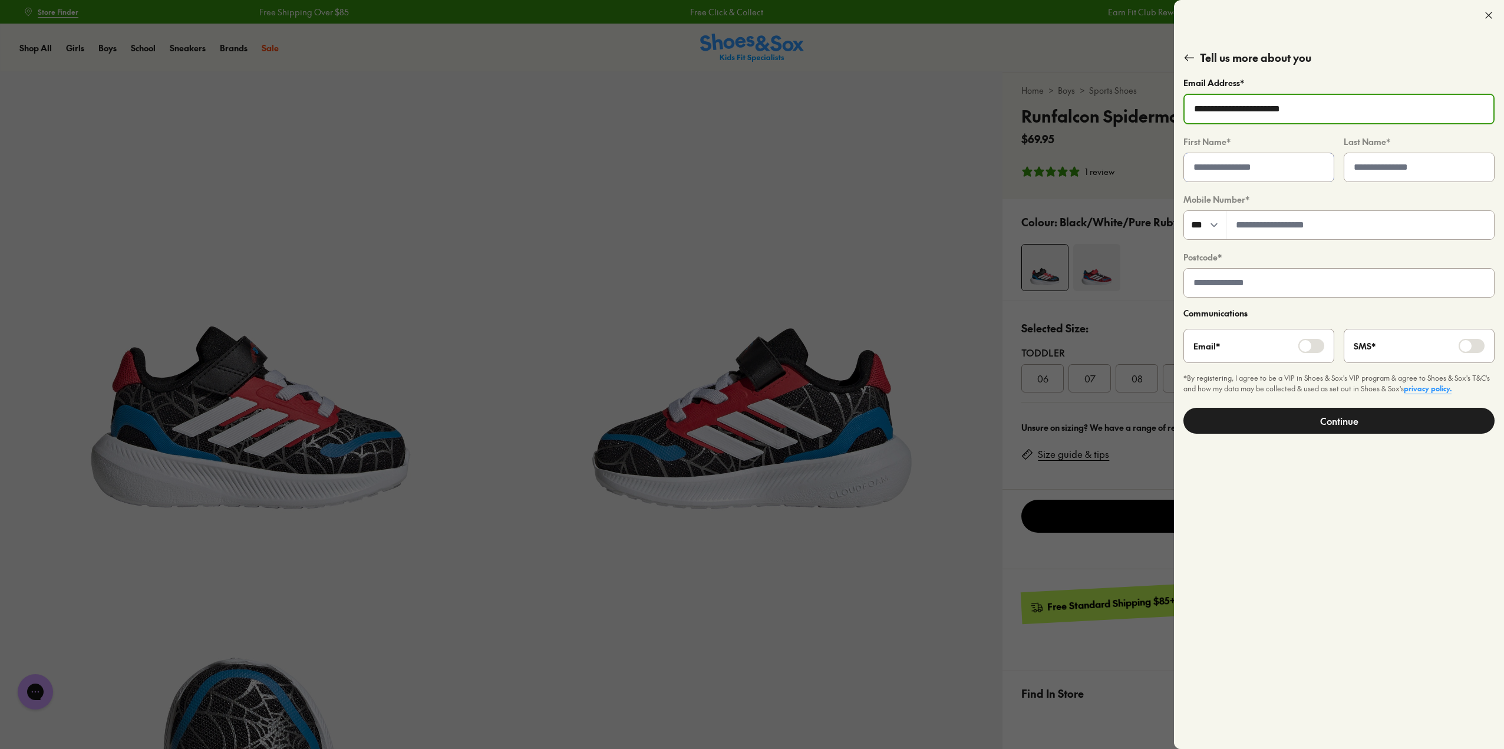
click at [1270, 165] on input "text" at bounding box center [1259, 167] width 150 height 28
type input "*****"
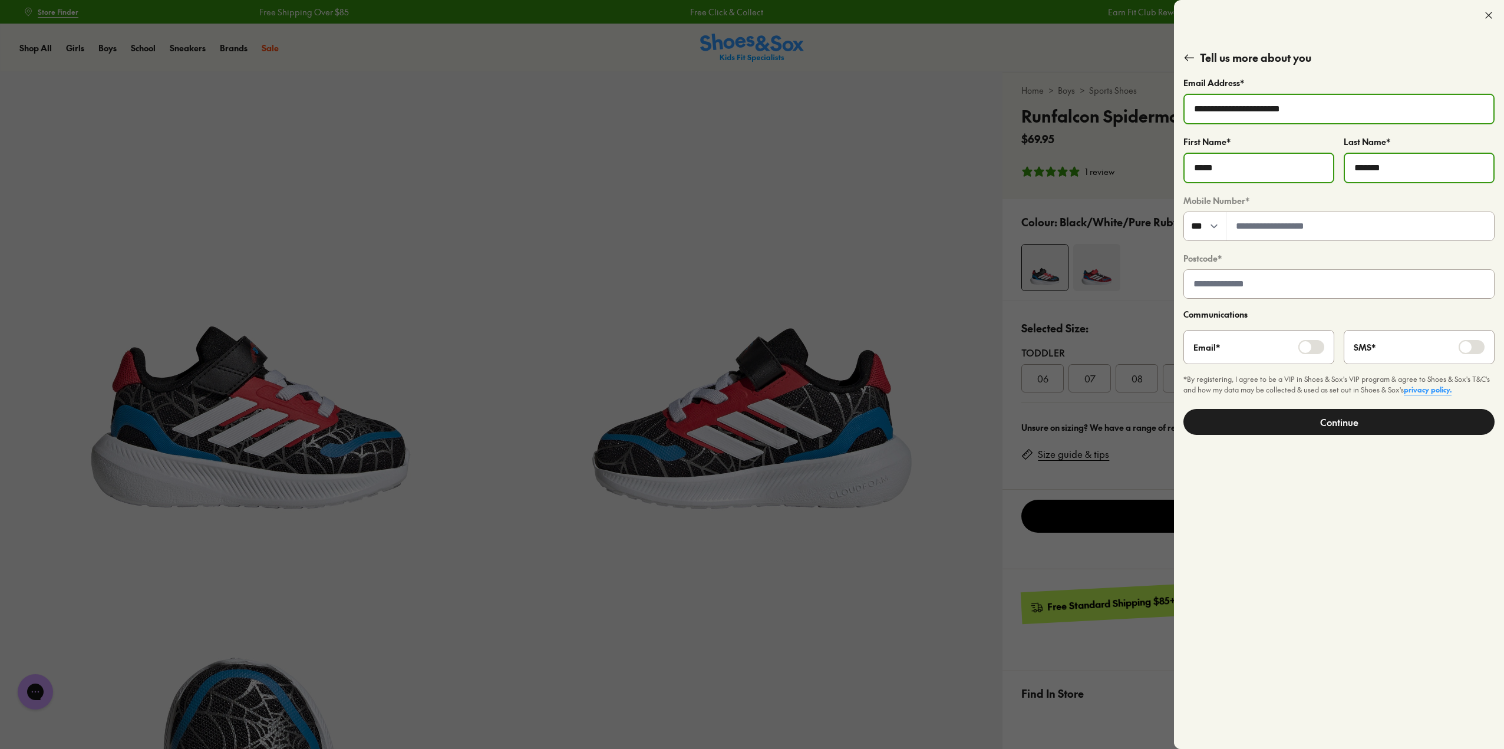
type input "*******"
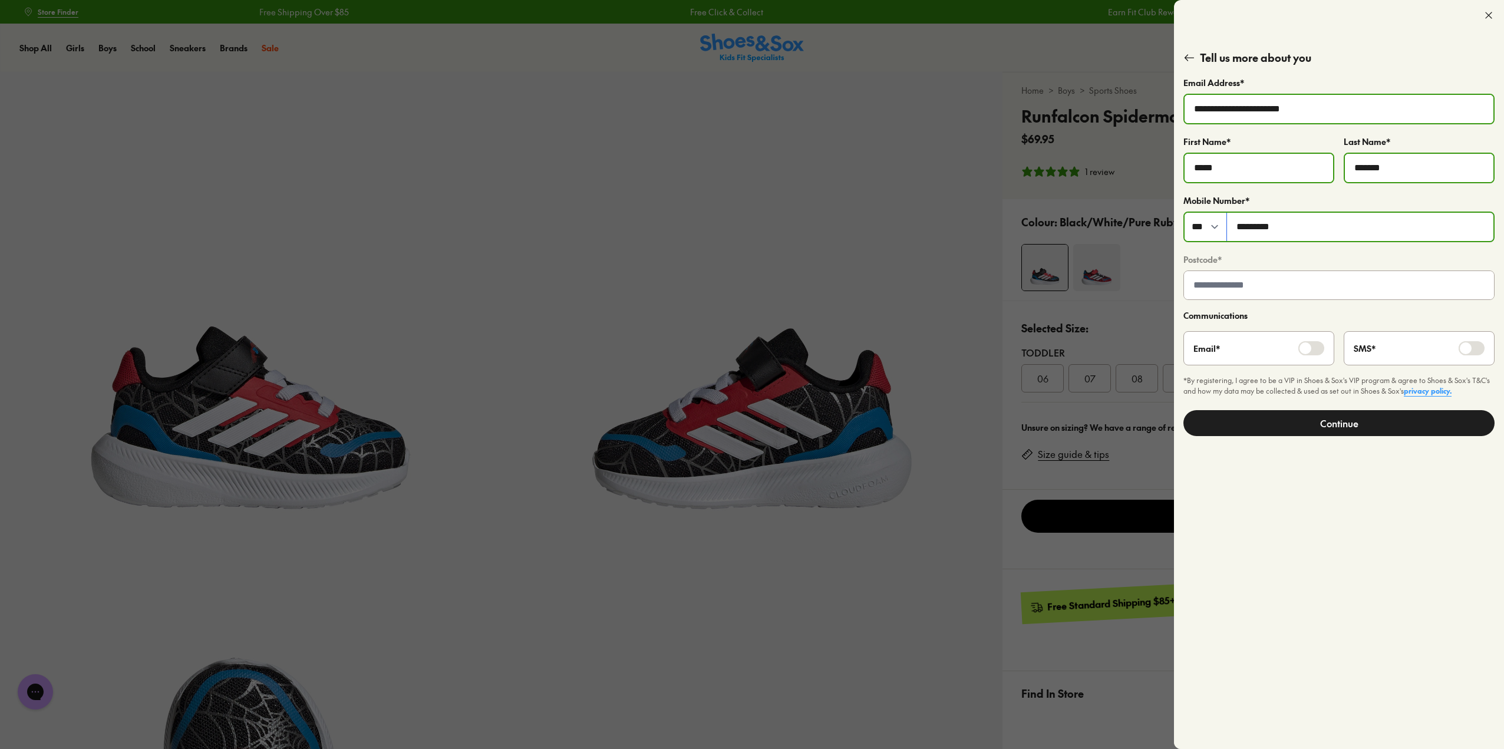
type input "*********"
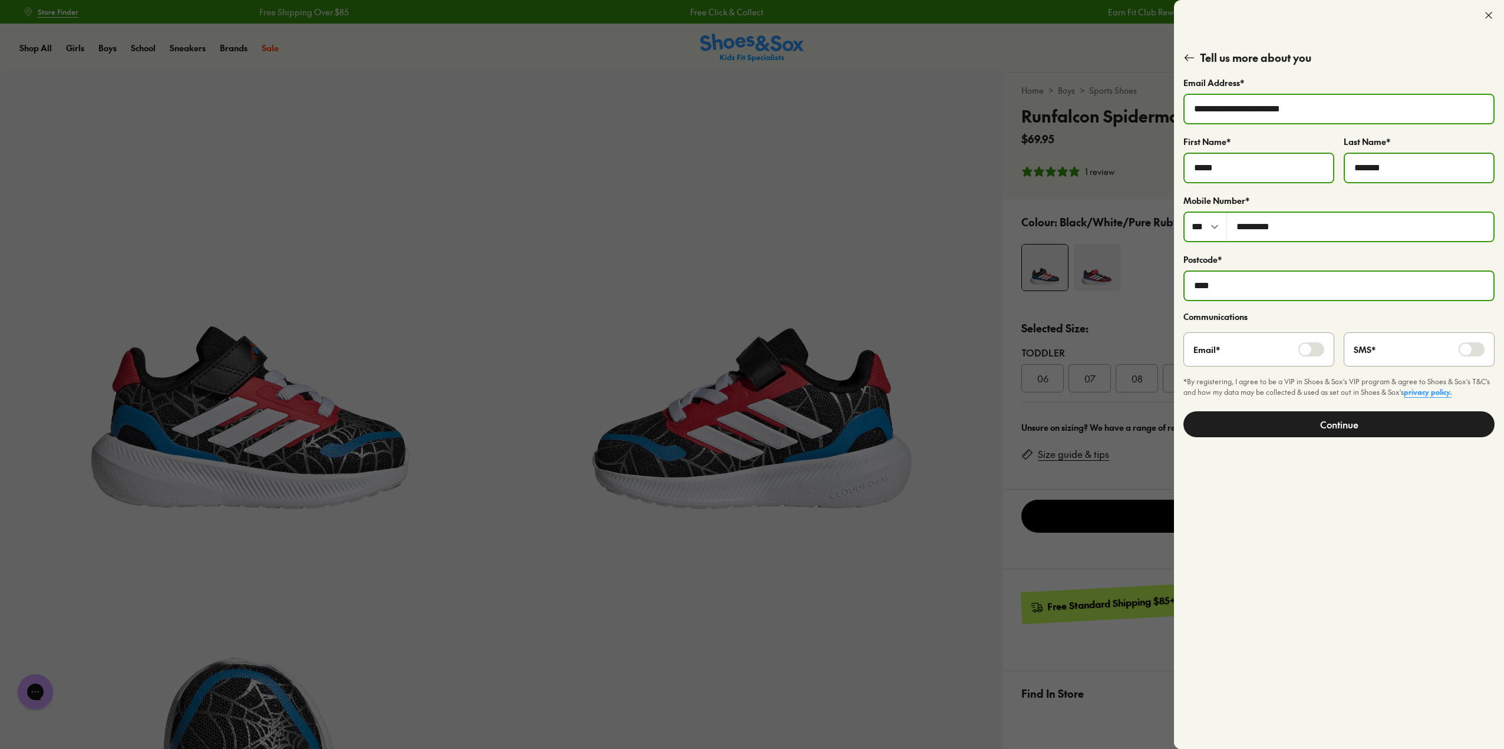
type input "****"
click at [1344, 431] on button "Continue" at bounding box center [1339, 424] width 311 height 26
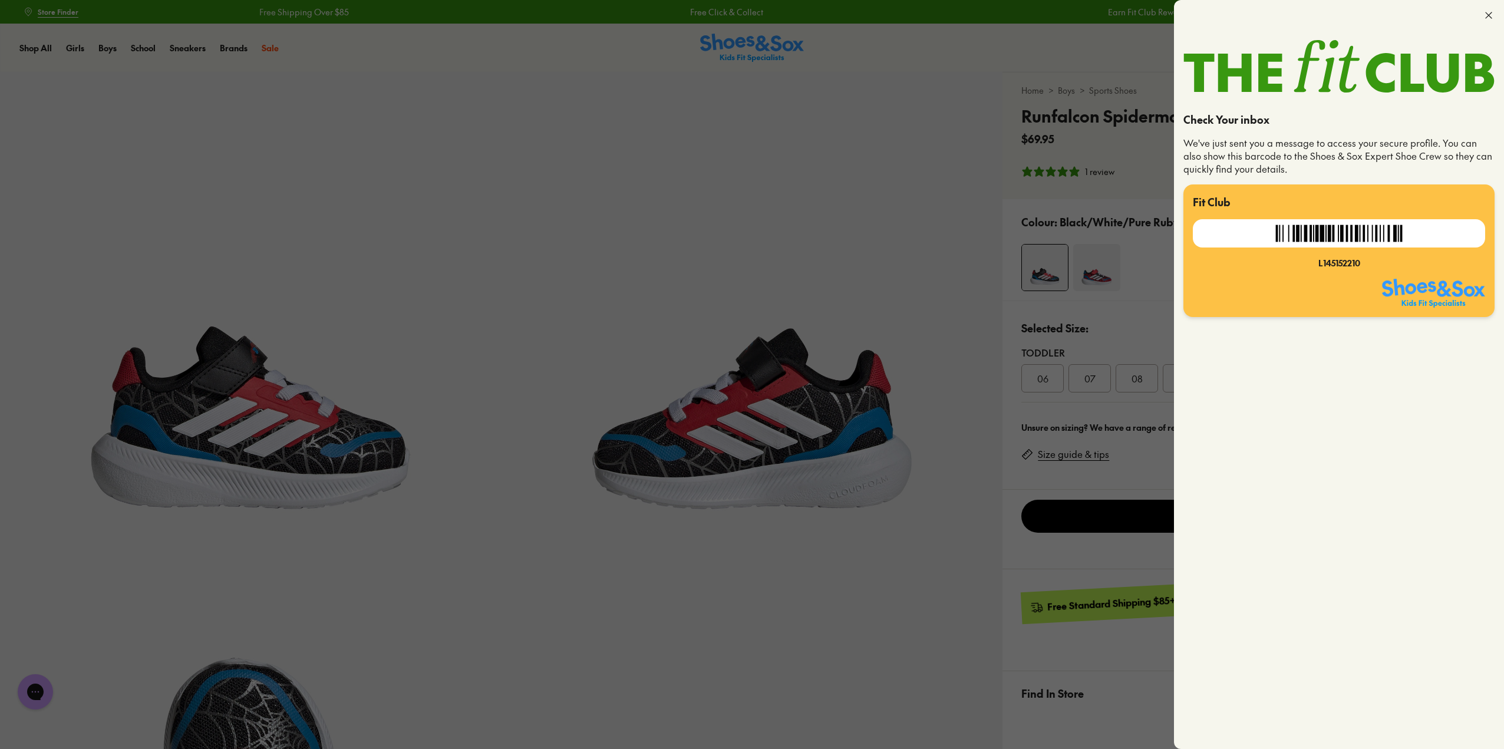
click at [1356, 266] on div "L145152210" at bounding box center [1339, 263] width 292 height 12
click at [1491, 15] on icon at bounding box center [1489, 15] width 12 height 12
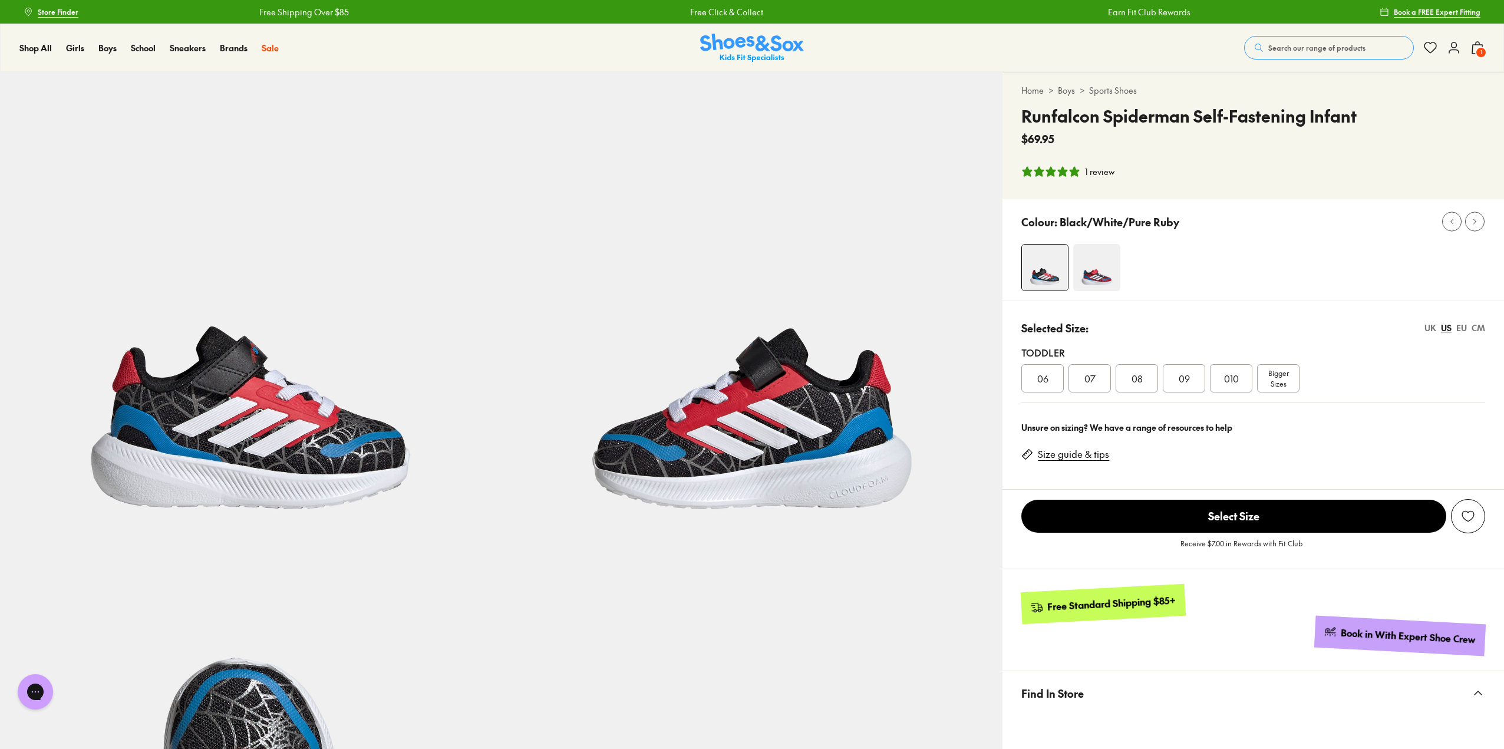
click at [1477, 45] on use at bounding box center [1477, 48] width 11 height 12
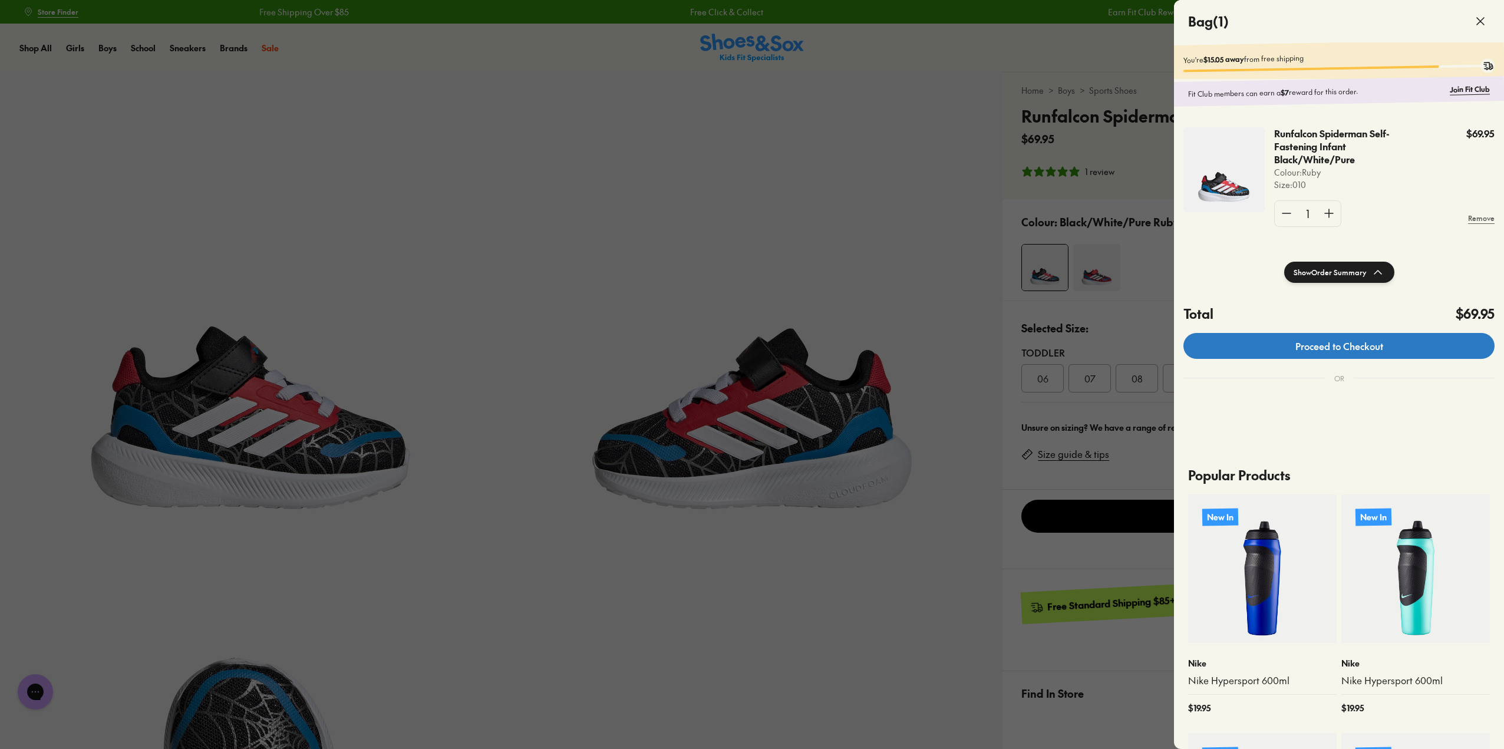
click at [1356, 350] on link "Proceed to Checkout" at bounding box center [1339, 346] width 311 height 26
